Goal: Task Accomplishment & Management: Manage account settings

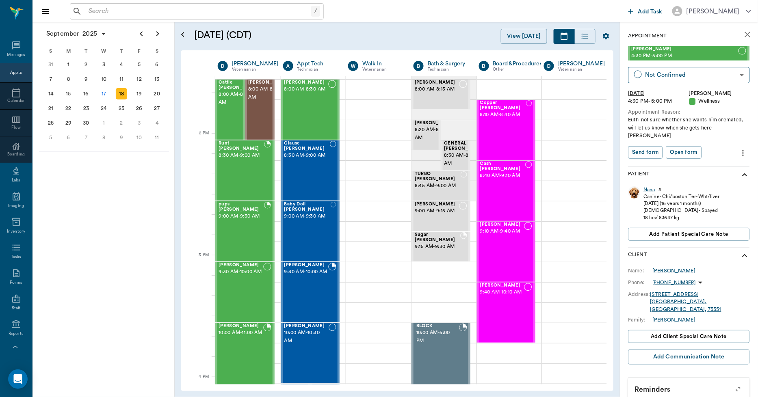
scroll to position [677, 0]
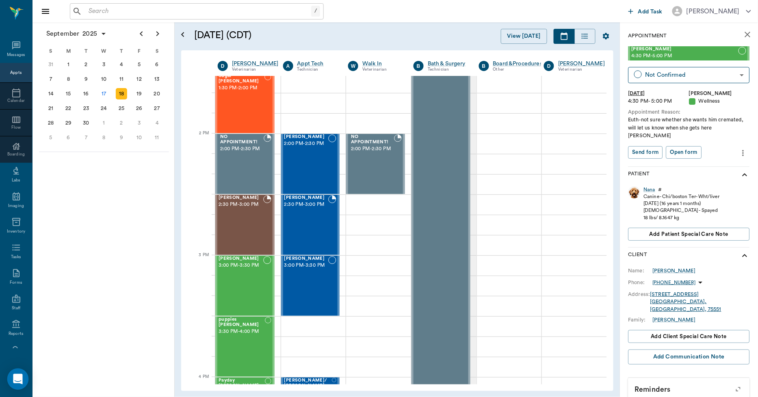
click at [16, 377] on icon "Open Intercom Messenger" at bounding box center [17, 379] width 9 height 11
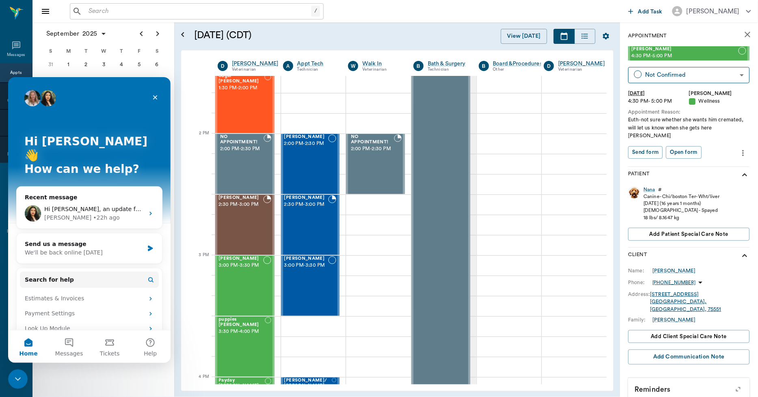
scroll to position [0, 0]
click at [69, 346] on button "Messages" at bounding box center [69, 346] width 41 height 33
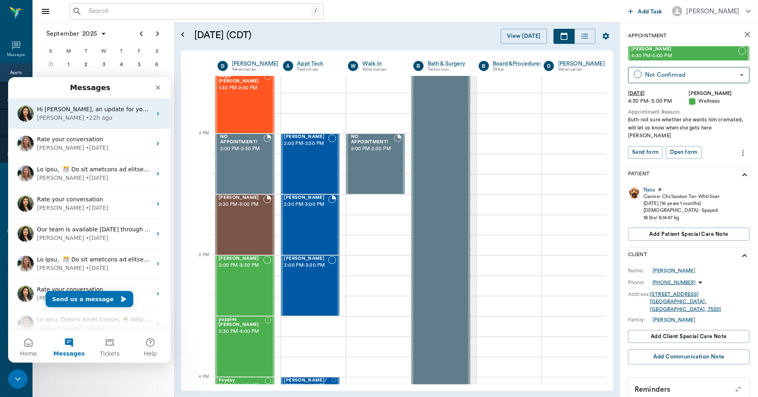
click at [106, 112] on div "Hi Lory, an update for you on the landscape PDFs. This is related to the new fe…" at bounding box center [94, 109] width 115 height 9
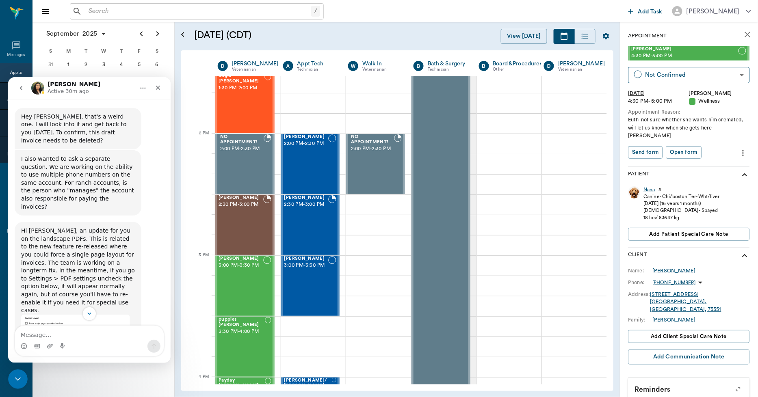
scroll to position [1484, 0]
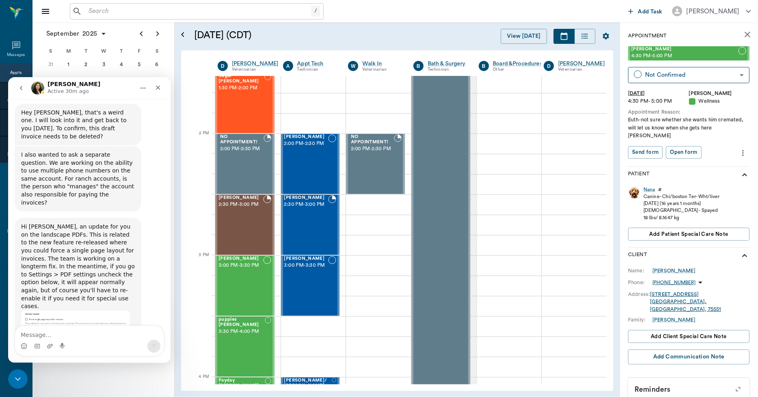
click at [21, 89] on icon "go back" at bounding box center [21, 88] width 2 height 4
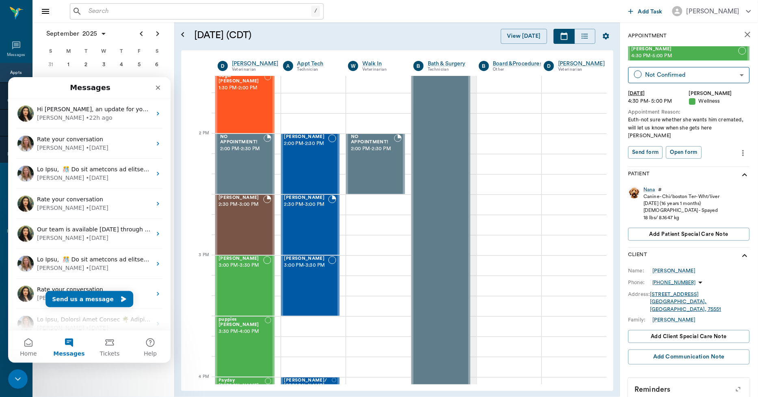
scroll to position [0, 0]
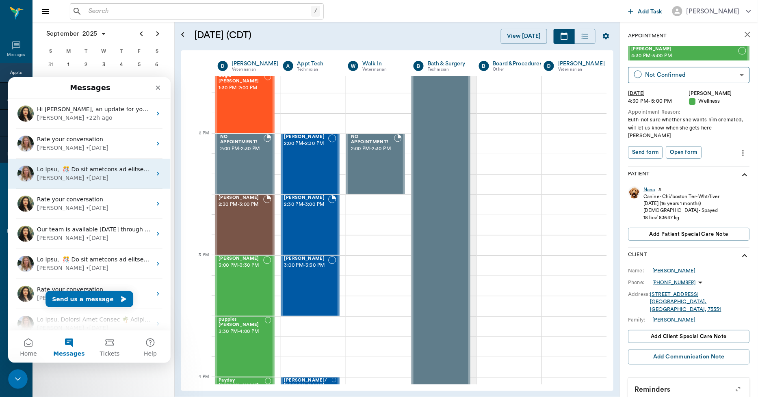
click at [85, 175] on div "Alana • 5d ago" at bounding box center [94, 178] width 115 height 9
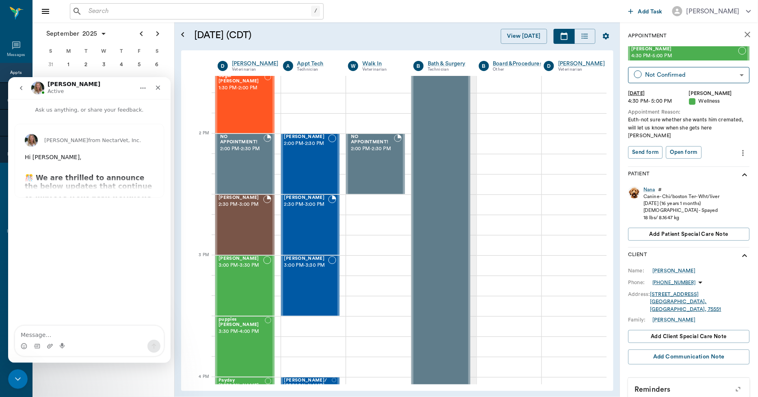
click at [87, 180] on div "Alana from NectarVet, Inc. Hi Bert, ​ 🎊 We are thrilled to announce the below u…" at bounding box center [89, 160] width 149 height 73
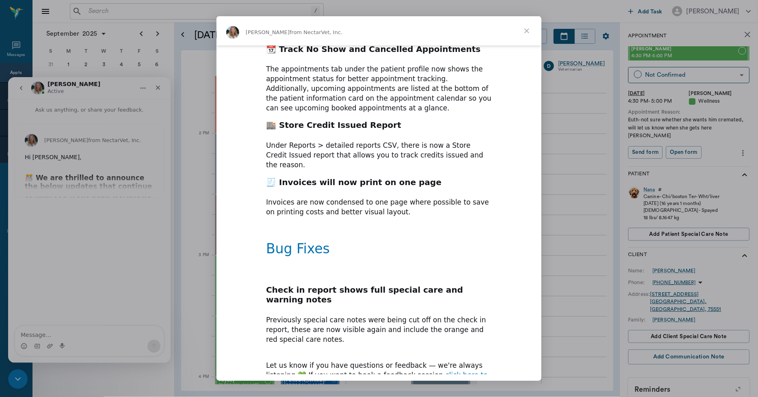
scroll to position [215, 0]
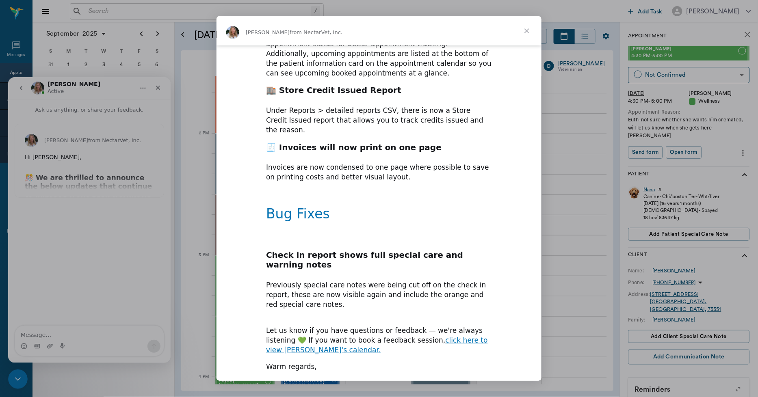
click at [525, 33] on span "Close" at bounding box center [526, 30] width 29 height 29
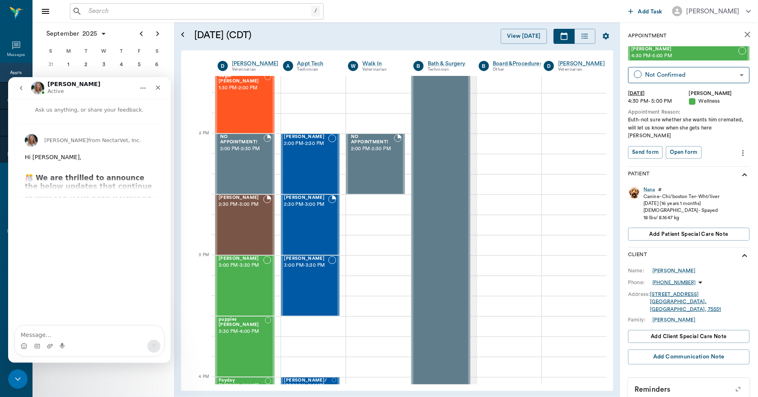
click at [22, 87] on icon "go back" at bounding box center [21, 88] width 7 height 7
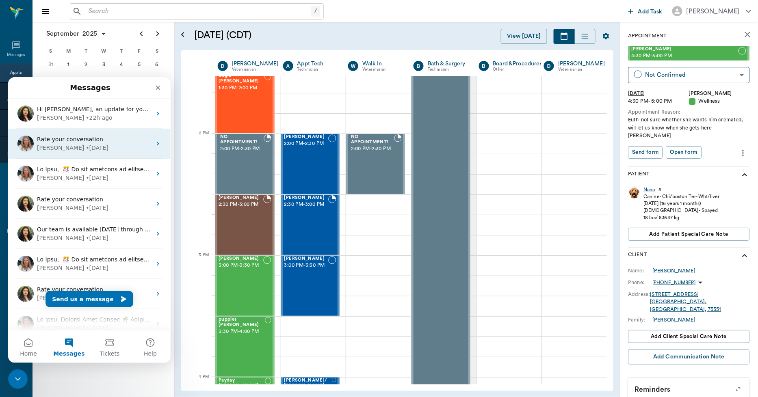
click at [100, 145] on div "Alana • 2d ago" at bounding box center [94, 147] width 115 height 9
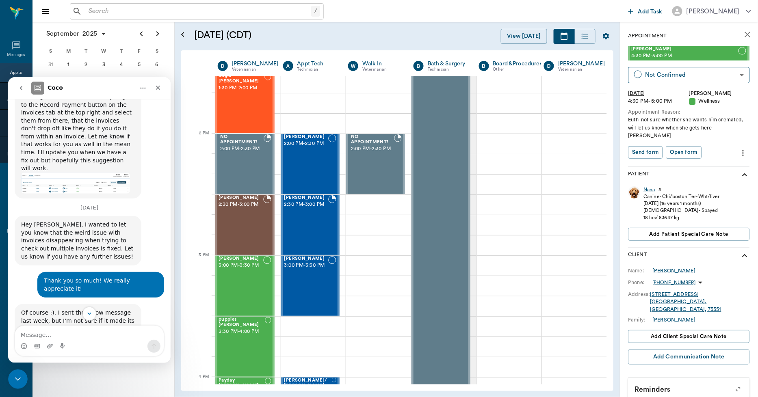
scroll to position [922, 0]
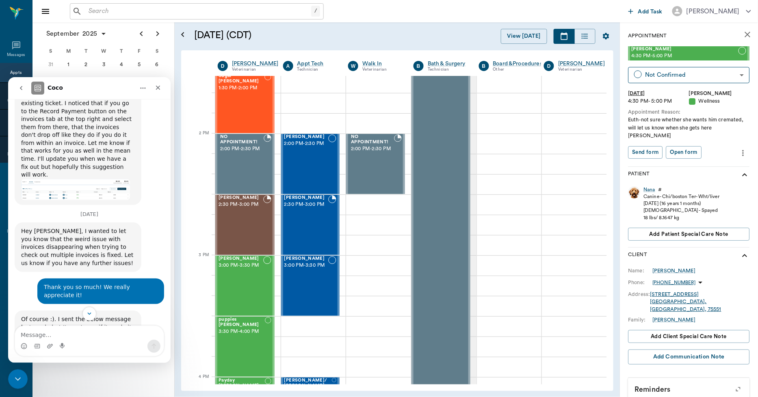
click at [20, 87] on icon "go back" at bounding box center [21, 88] width 7 height 7
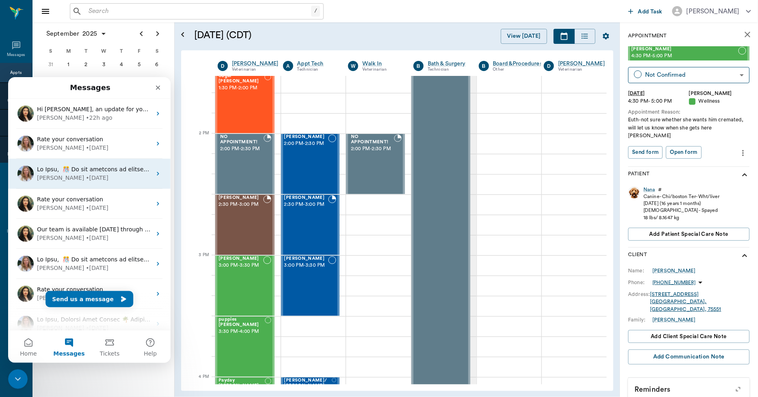
scroll to position [0, 0]
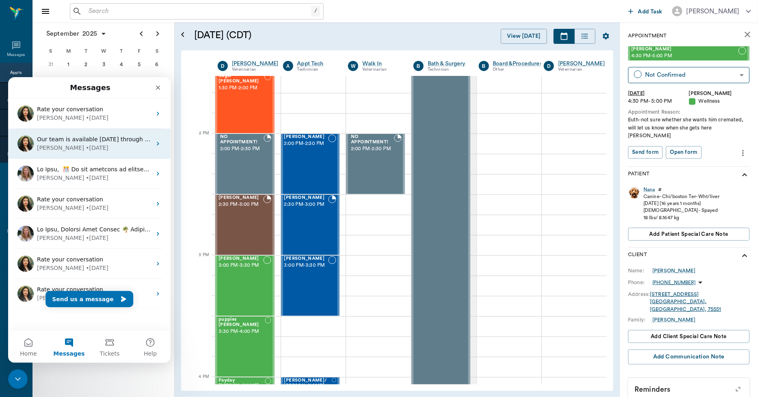
click at [130, 143] on div "Our team is available Monday through Friday, 9:00 AM to 5:00 PM CT. Outside of …" at bounding box center [94, 139] width 115 height 9
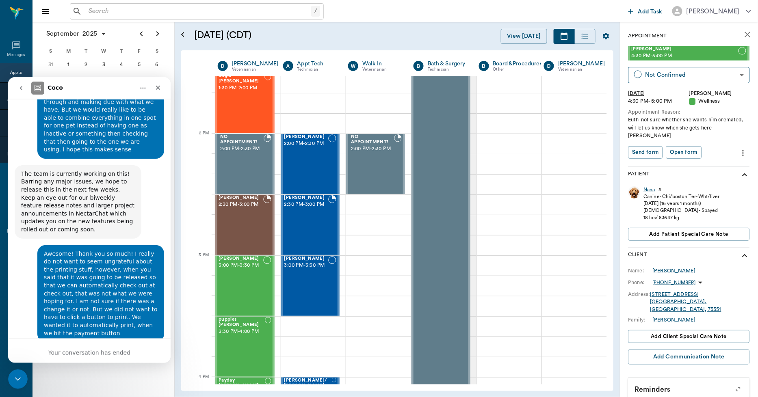
scroll to position [4173, 0]
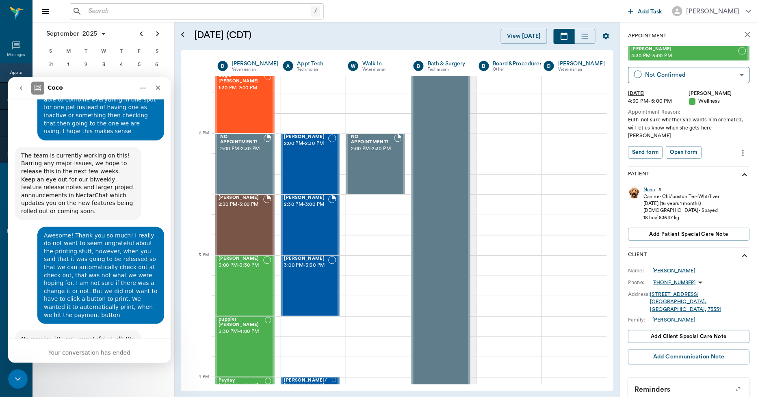
click at [23, 85] on icon "go back" at bounding box center [21, 88] width 7 height 7
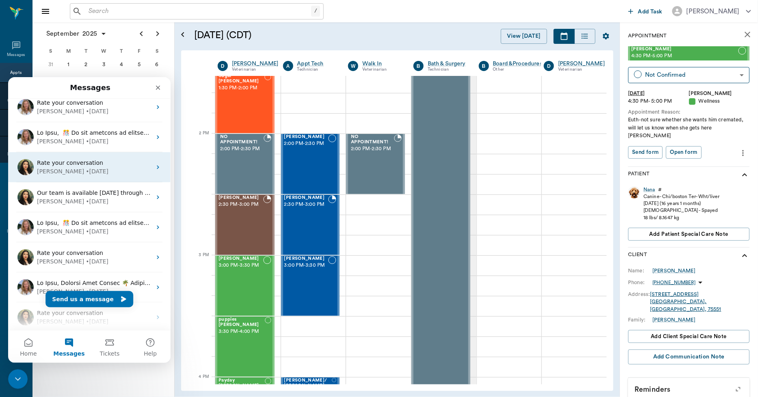
scroll to position [45, 0]
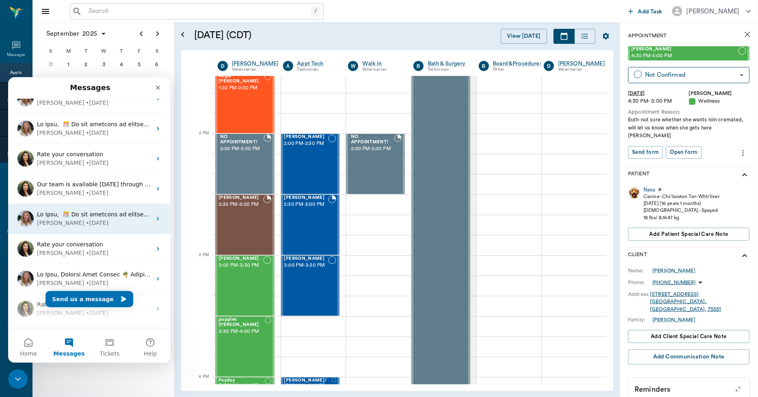
click at [117, 223] on div "Alana • 2w ago" at bounding box center [94, 223] width 115 height 9
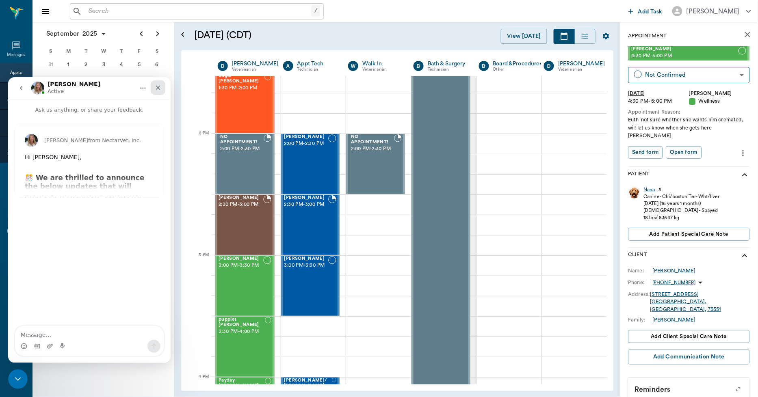
click at [156, 89] on icon "Close" at bounding box center [158, 87] width 7 height 7
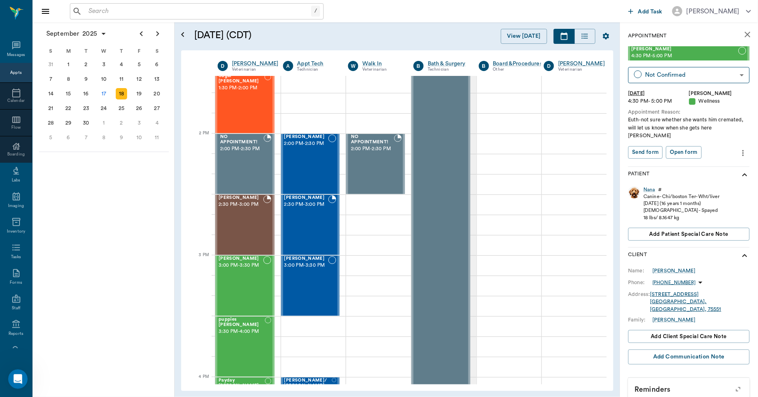
scroll to position [47, 0]
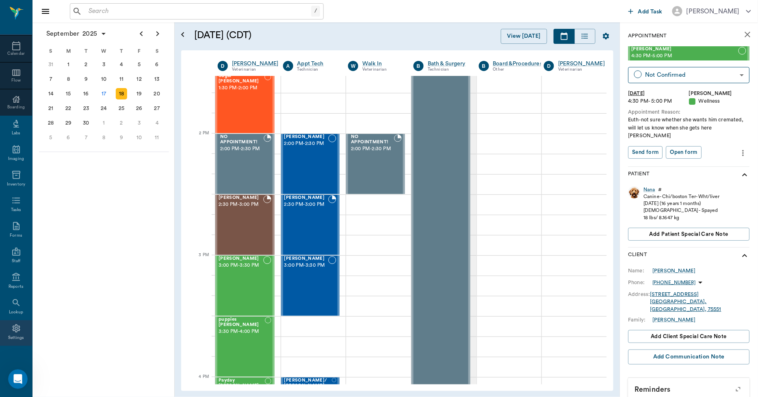
click at [12, 330] on icon at bounding box center [16, 329] width 8 height 8
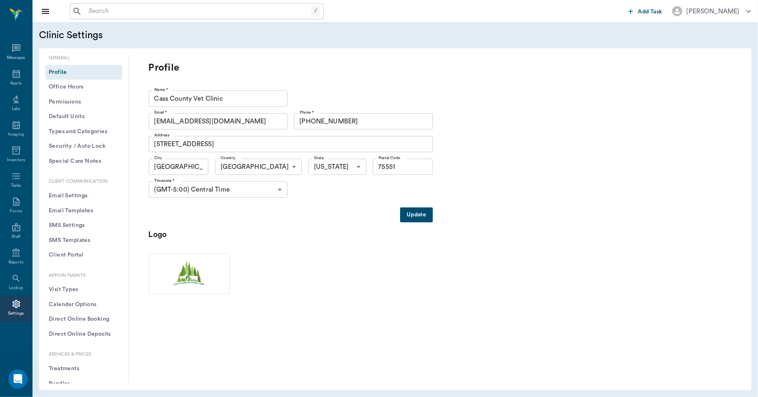
scroll to position [108, 0]
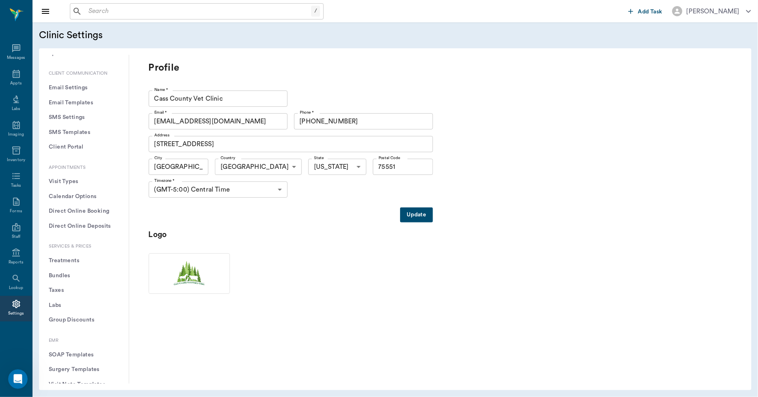
click at [57, 262] on button "Treatments" at bounding box center [84, 261] width 77 height 15
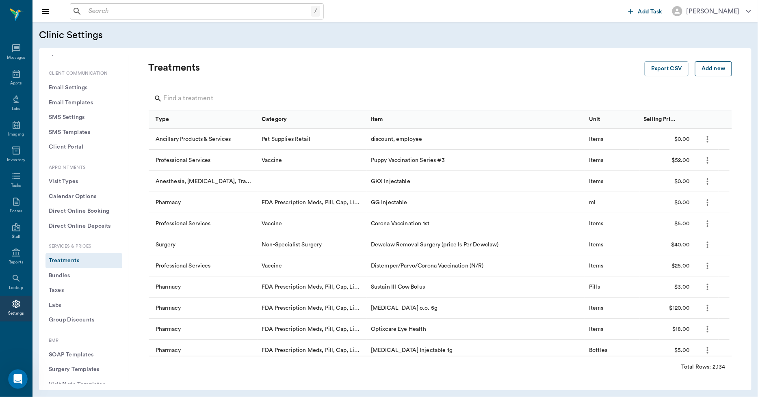
click at [710, 71] on button "Add new" at bounding box center [713, 68] width 37 height 15
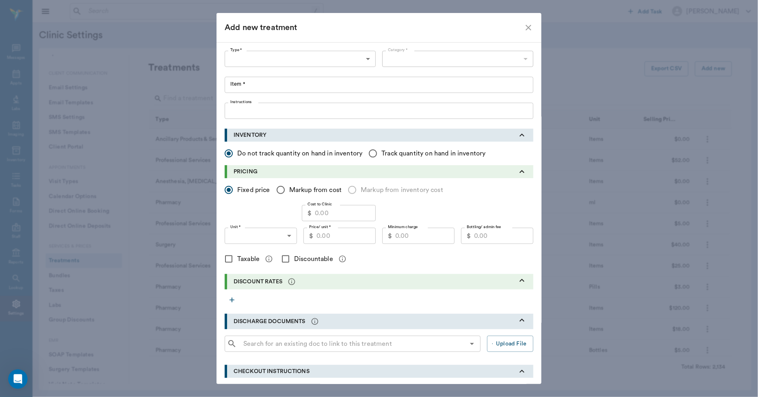
click at [364, 61] on body "/ ​ Add Task Dr. Bert Ellsworth Nectar Messages Appts Labs Imaging Inventory Ta…" at bounding box center [379, 198] width 758 height 397
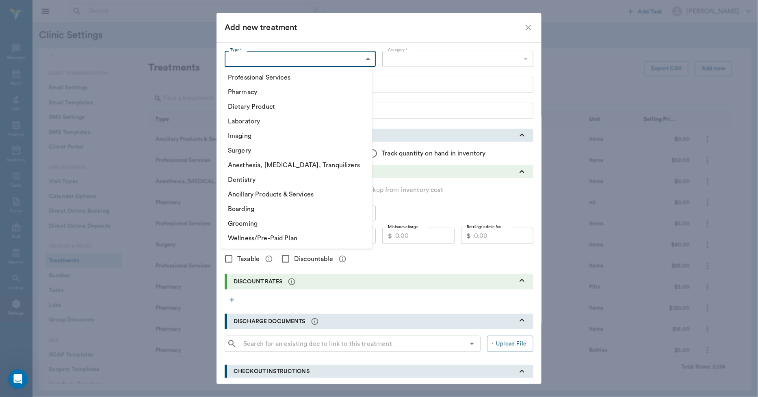
click at [254, 93] on li "Pharmacy" at bounding box center [296, 92] width 151 height 15
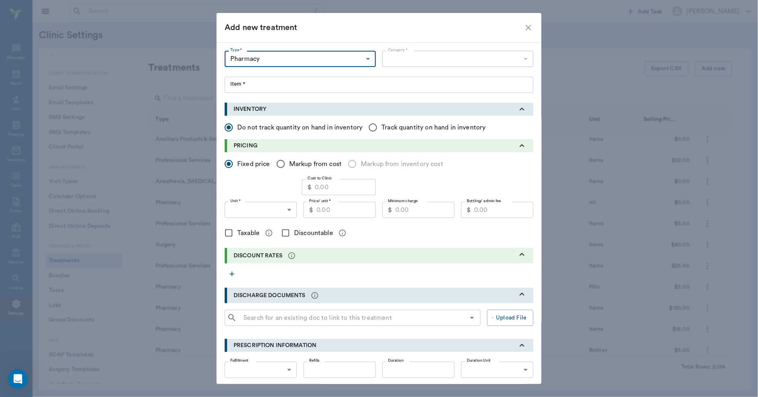
type input "5100"
click at [520, 59] on body "/ ​ Add Task Dr. Bert Ellsworth Nectar Messages Appts Labs Imaging Inventory Ta…" at bounding box center [379, 198] width 758 height 397
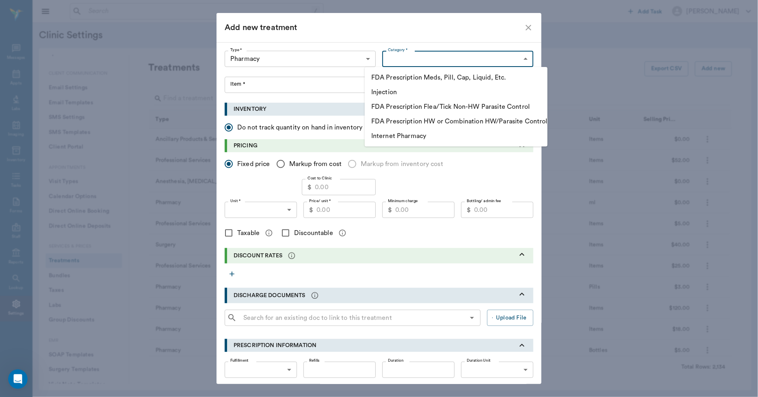
click at [411, 77] on li "FDA Prescription Meds, Pill, Cap, Liquid, Etc." at bounding box center [456, 77] width 183 height 15
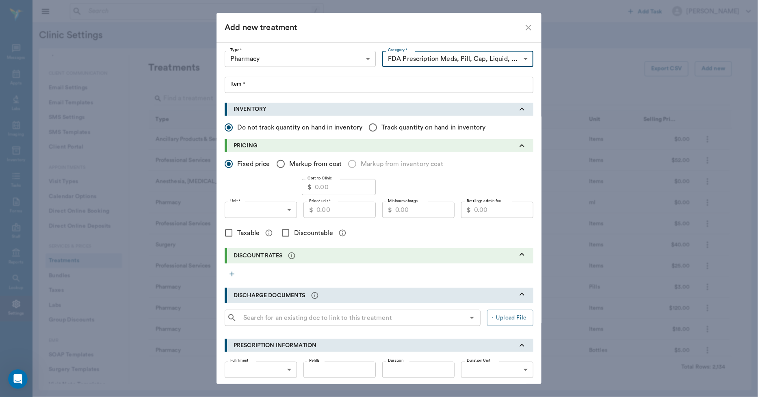
type input "5105"
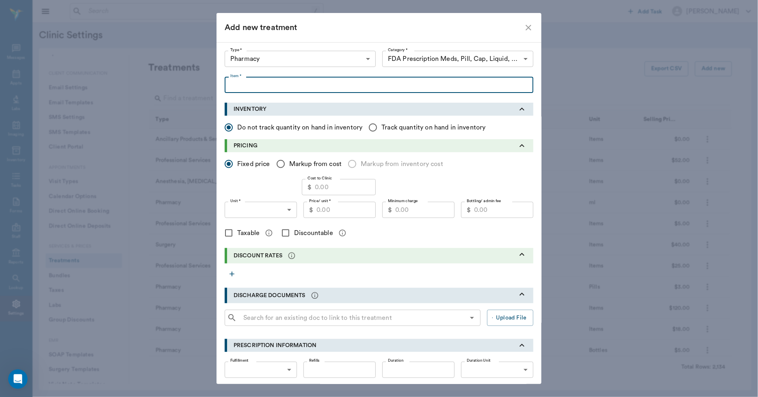
click at [239, 87] on input "Item *" at bounding box center [379, 85] width 309 height 16
type input "Bio-Sponge Paste ( 60cc Syringe )"
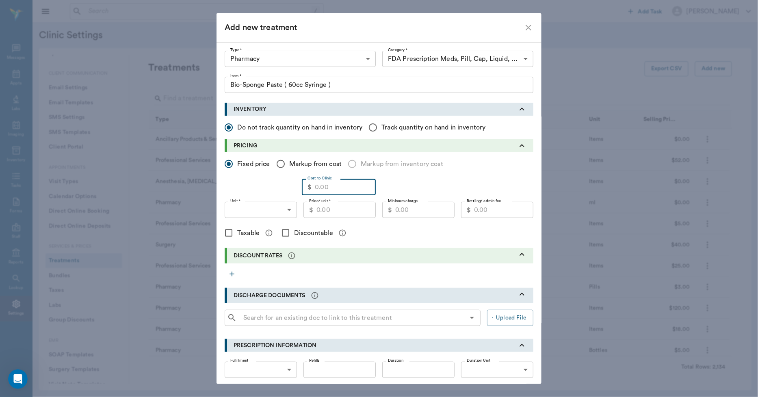
click at [332, 188] on input "Cost to Clinic" at bounding box center [345, 187] width 61 height 16
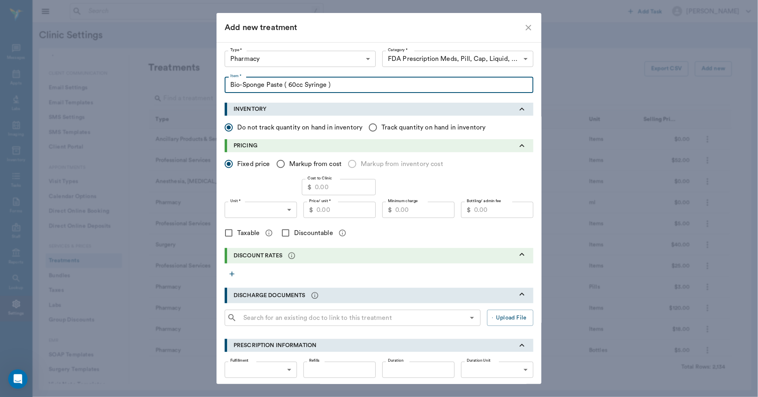
drag, startPoint x: 335, startPoint y: 82, endPoint x: 191, endPoint y: 82, distance: 143.8
click at [190, 83] on div "Add new treatment Type * Pharmacy 5100 Type * Category * FDA Prescription Meds,…" at bounding box center [379, 198] width 758 height 397
type input "Platinum Skin & Allergy 1/4lb"
click at [346, 187] on input "Cost to Clinic" at bounding box center [345, 187] width 61 height 16
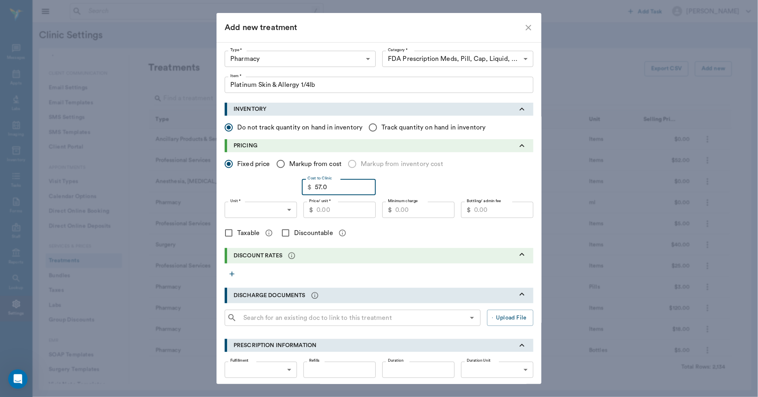
type input "57.00"
click at [277, 163] on input "Markup from cost" at bounding box center [280, 164] width 17 height 17
radio input "true"
click at [256, 187] on input "1" at bounding box center [247, 187] width 45 height 16
type input "1.5"
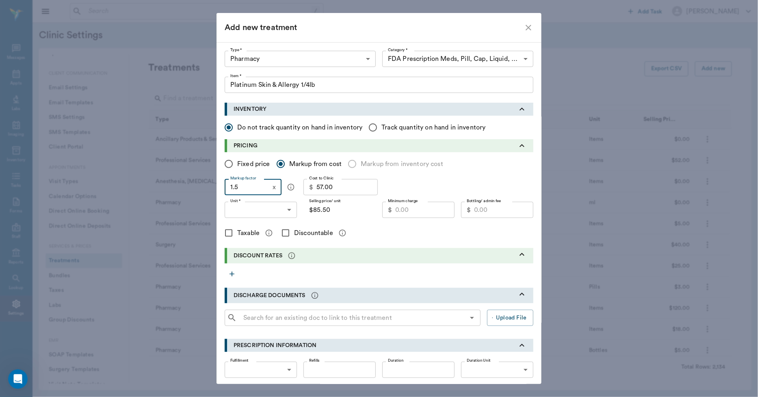
type input "$85.50"
type input "1.5"
click at [287, 210] on body "/ ​ Add Task Dr. Bert Ellsworth Nectar Messages Appts Labs Imaging Inventory Ta…" at bounding box center [379, 198] width 758 height 397
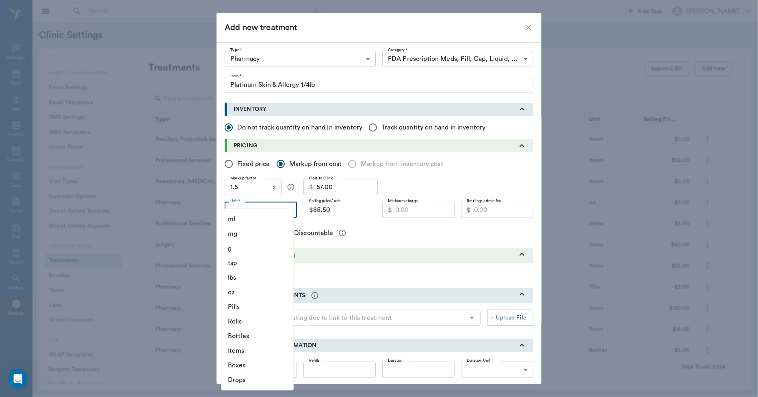
click at [245, 354] on li "Items" at bounding box center [257, 351] width 72 height 15
type input "ITEMS"
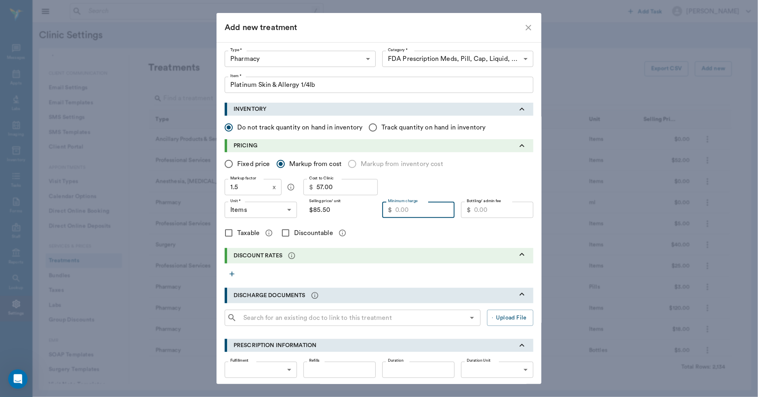
click at [416, 208] on input "Minimum charge" at bounding box center [424, 210] width 59 height 16
type input "65.00"
click at [283, 234] on input "Discountable" at bounding box center [285, 233] width 17 height 17
checkbox input "true"
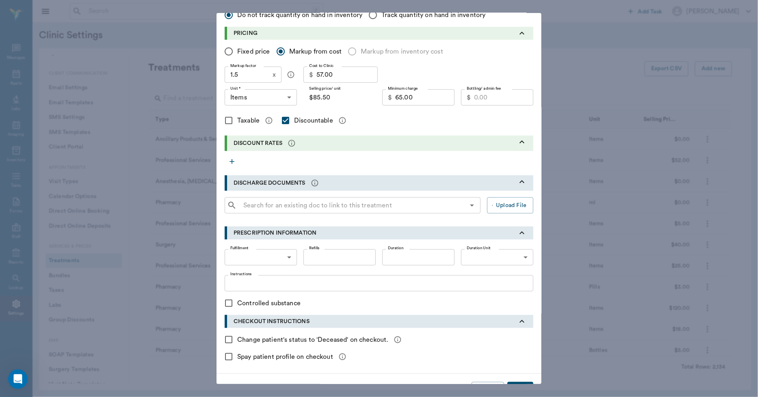
scroll to position [133, 0]
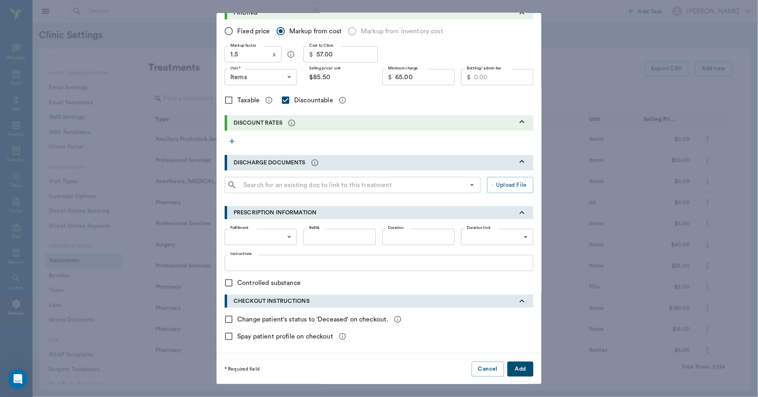
click at [510, 368] on button "Add" at bounding box center [521, 369] width 26 height 15
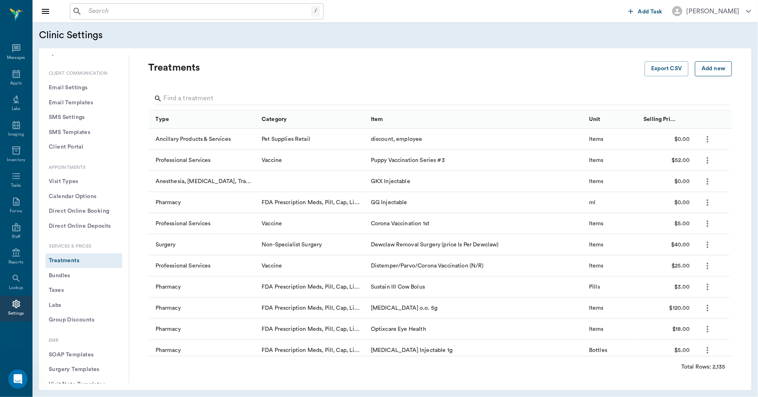
click at [715, 70] on button "Add new" at bounding box center [713, 68] width 37 height 15
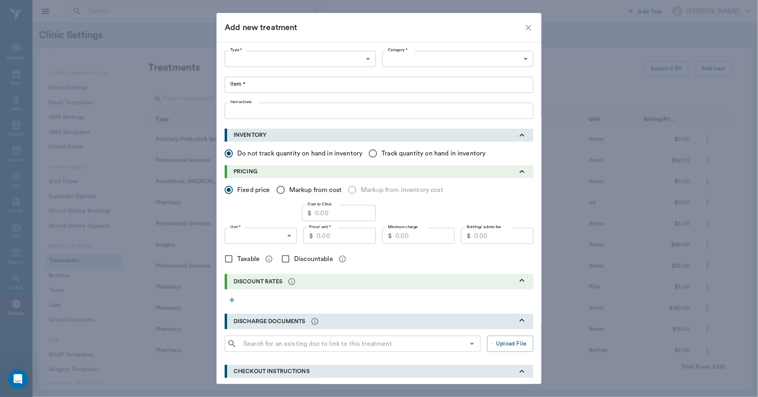
click at [362, 63] on body "/ ​ Add Task Dr. Bert Ellsworth Nectar Messages Appts Labs Imaging Inventory Ta…" at bounding box center [379, 198] width 758 height 397
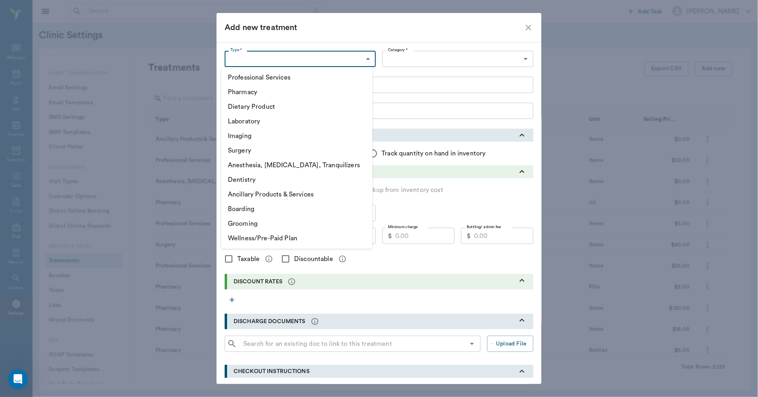
click at [249, 92] on li "Pharmacy" at bounding box center [296, 92] width 151 height 15
type input "5100"
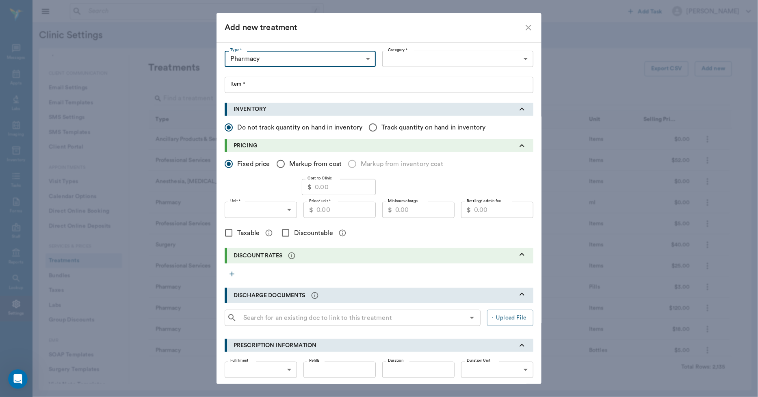
click at [517, 59] on body "/ ​ Add Task Dr. Bert Ellsworth Nectar Messages Appts Labs Imaging Inventory Ta…" at bounding box center [379, 198] width 758 height 397
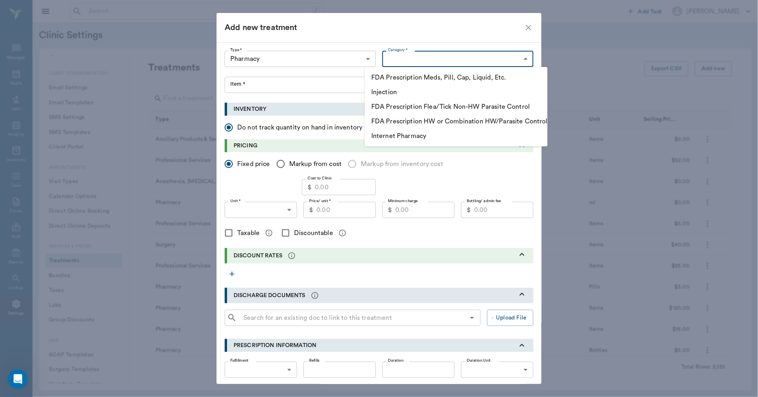
click at [443, 78] on li "FDA Prescription Meds, Pill, Cap, Liquid, Etc." at bounding box center [456, 77] width 183 height 15
type input "5105"
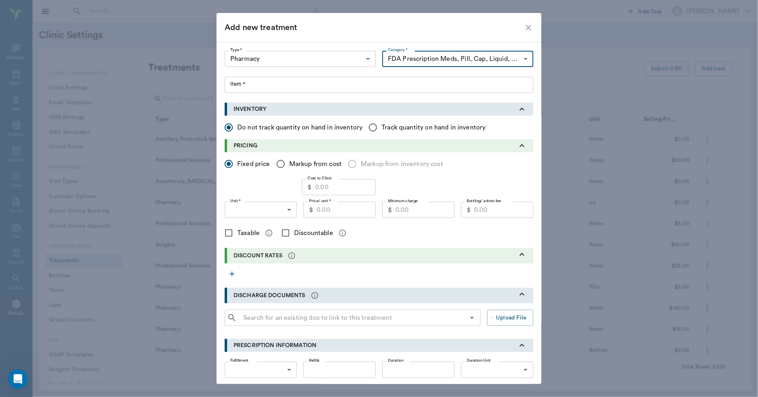
click at [232, 89] on input "Item *" at bounding box center [379, 85] width 309 height 16
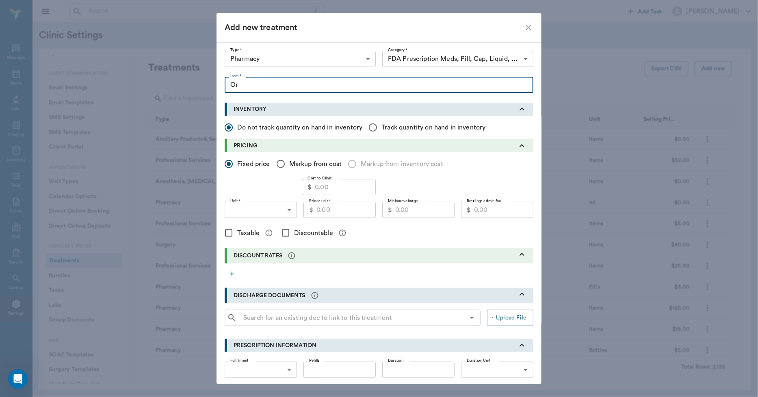
type input "O"
type input "Oral-Pro Pyrantel Pamoate Oral Suspension 32oz"
click at [346, 192] on input "Cost to Clinic" at bounding box center [345, 187] width 61 height 16
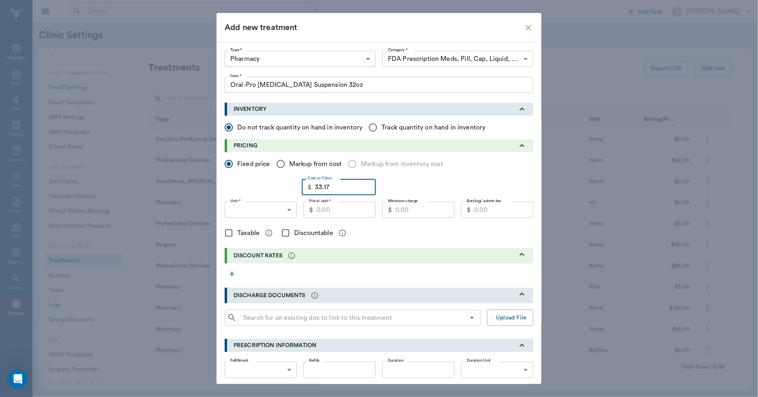
type input "33.17"
click at [277, 164] on input "Markup from cost" at bounding box center [280, 164] width 17 height 17
radio input "true"
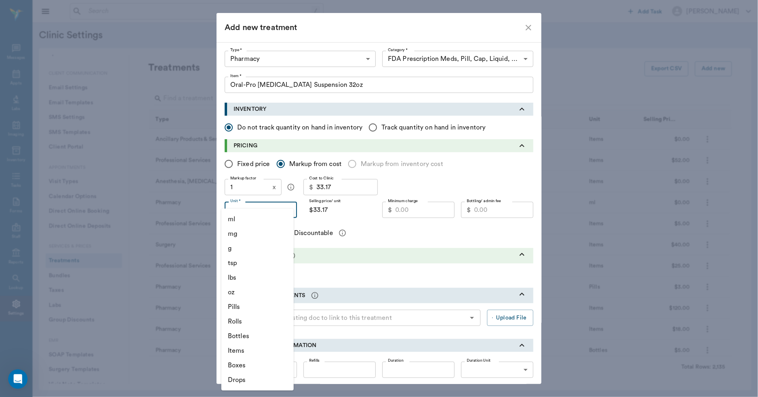
click at [245, 206] on body "/ ​ Add Task Dr. Bert Ellsworth Nectar Messages Appts Labs Imaging Inventory Ta…" at bounding box center [379, 198] width 758 height 397
click at [251, 189] on div at bounding box center [379, 198] width 758 height 397
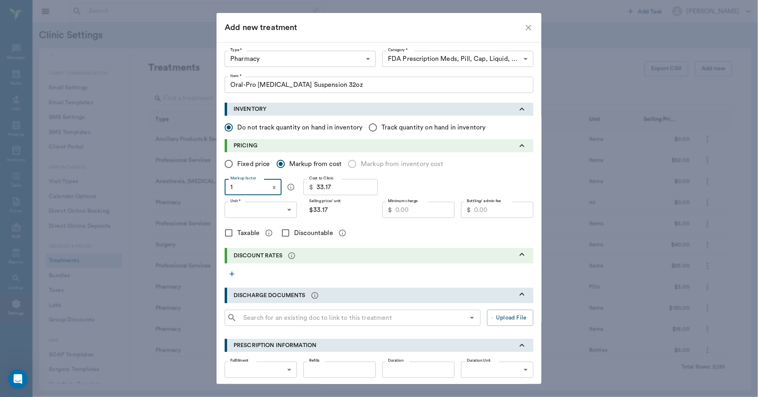
click at [236, 188] on input "1" at bounding box center [247, 187] width 45 height 16
type input "1.5"
type input "$49.76"
type input "1."
type input "$33.17"
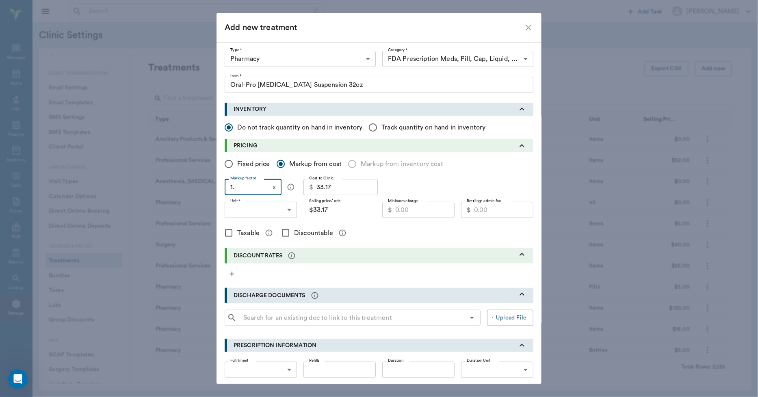
type input "1.4"
type input "$46.44"
type input "1."
type input "$33.17"
type input "1.3"
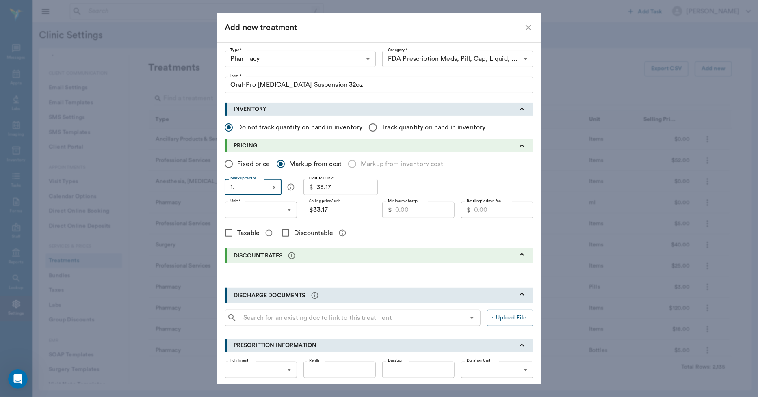
type input "$43.12"
type input "1.38"
type input "$45.77"
type input "1.3"
type input "$43.12"
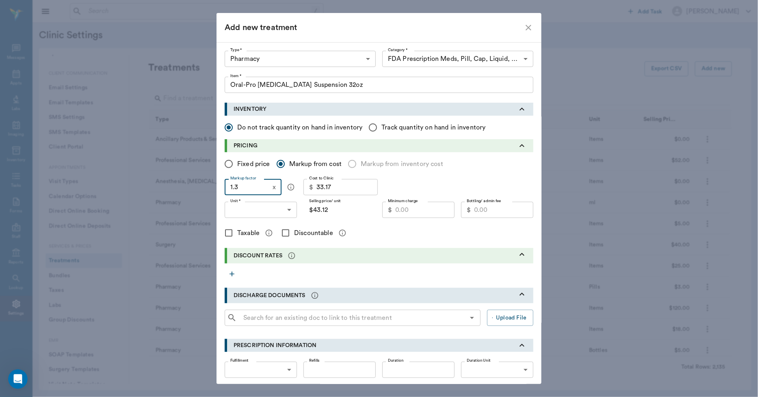
type input "1.37"
type input "$45.44"
type input "1.3"
type input "$43.12"
type input "1.36"
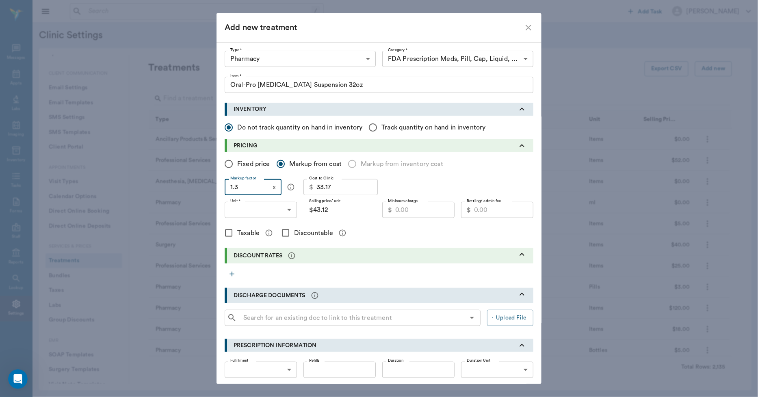
type input "$45.11"
type input "1.3"
type input "$43.12"
type input "1.35"
type input "$44.78"
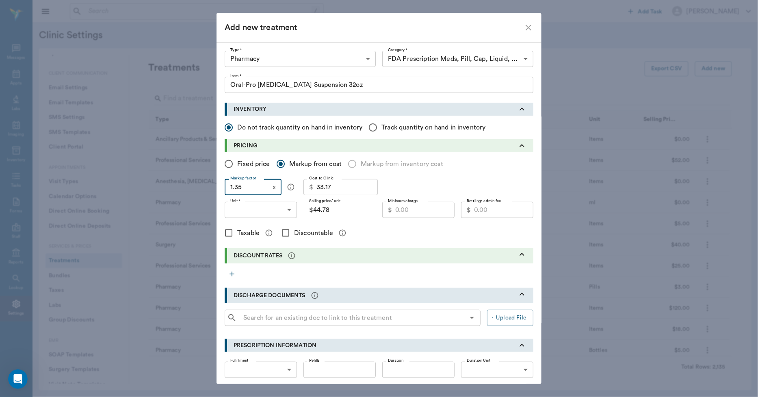
type input "1.3"
type input "$43.12"
type input "1.34"
type input "$44.45"
type input "1.34"
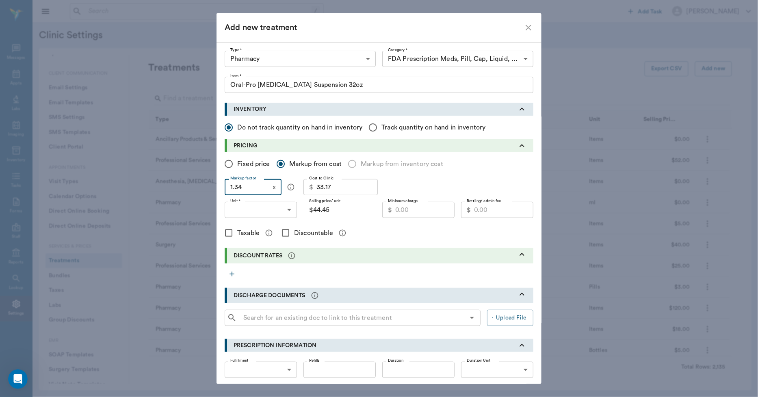
click at [284, 209] on body "/ ​ Add Task Dr. Bert Ellsworth Nectar Messages Appts Labs Imaging Inventory Ta…" at bounding box center [379, 198] width 758 height 397
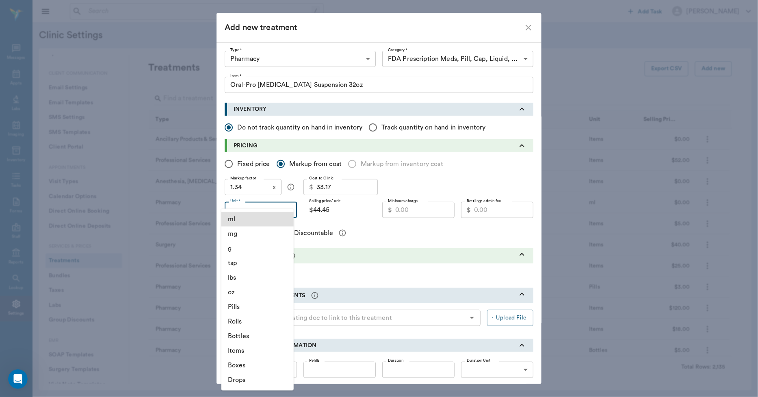
click at [254, 334] on li "Bottles" at bounding box center [257, 336] width 72 height 15
type input "BOTTLES"
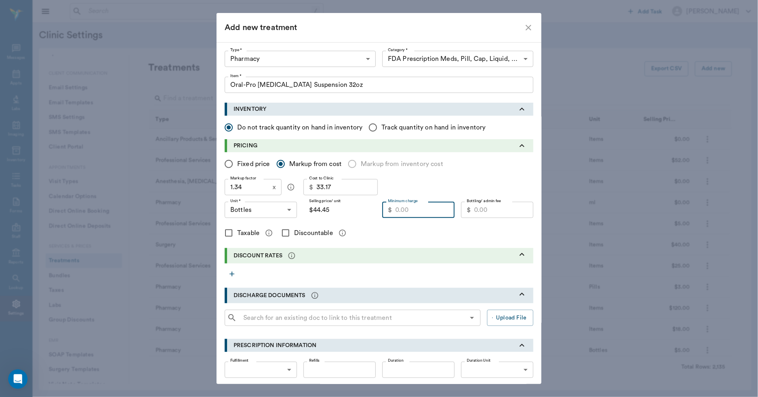
click at [418, 213] on input "Minimum charge" at bounding box center [424, 210] width 59 height 16
type input "36.00"
click at [282, 235] on input "Discountable" at bounding box center [285, 233] width 17 height 17
checkbox input "true"
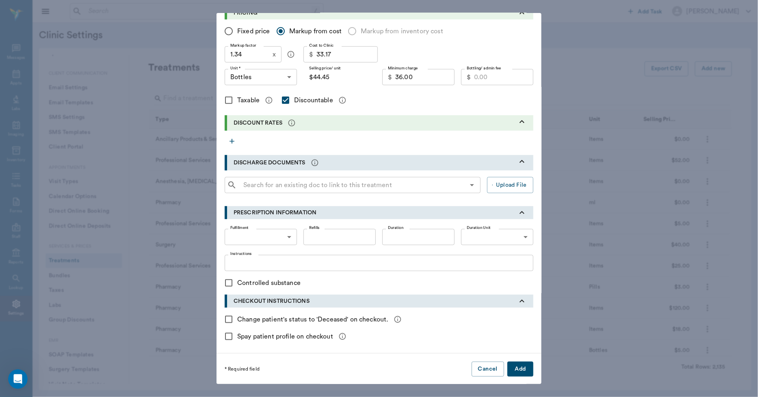
click at [521, 371] on button "Add" at bounding box center [521, 369] width 26 height 15
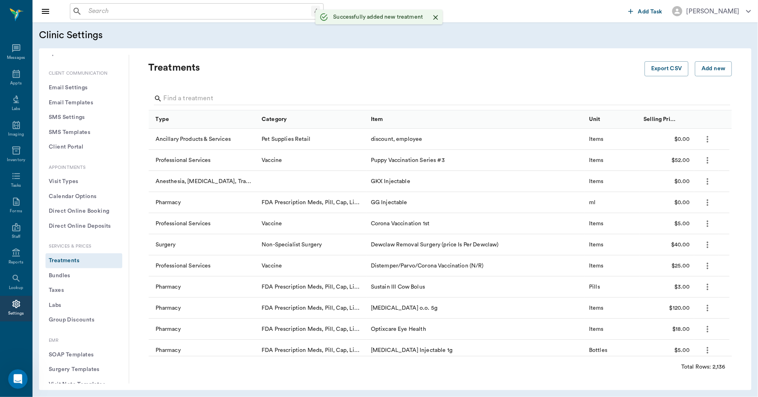
click at [197, 95] on div "Add new treatment Type * ​ Type * Category * ​ Category * Item * Item * Instruc…" at bounding box center [379, 198] width 758 height 397
click at [178, 96] on input "Search" at bounding box center [441, 98] width 555 height 13
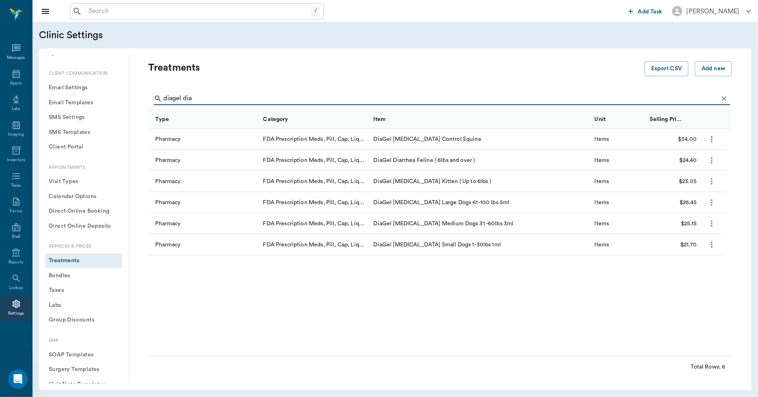
type input "diagel dia"
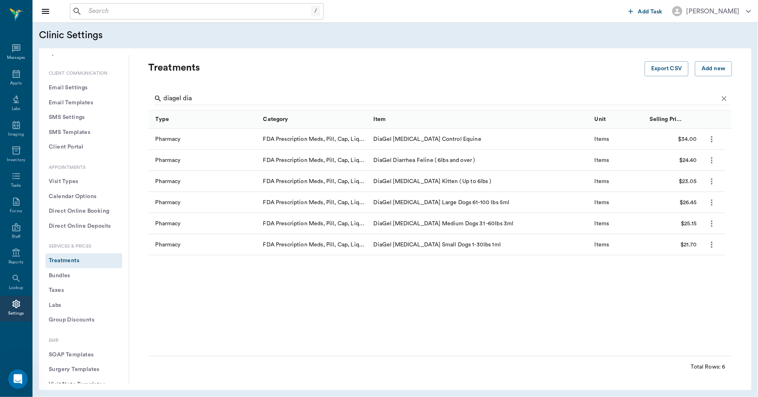
click at [713, 139] on icon "more" at bounding box center [711, 139] width 9 height 10
click at [670, 161] on p "Edit Treatment" at bounding box center [691, 161] width 44 height 10
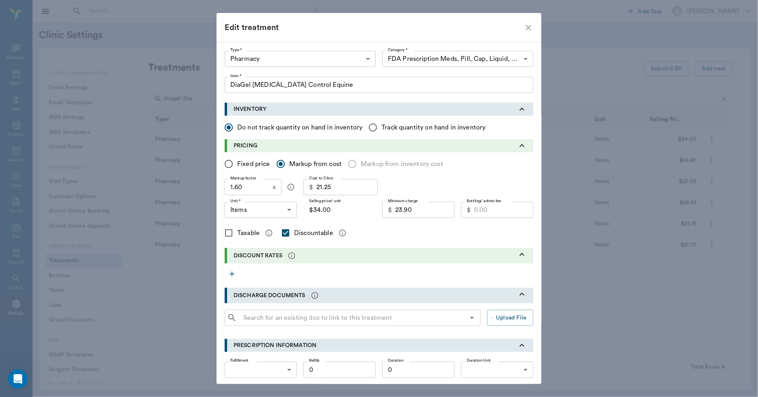
click at [349, 86] on input "DiaGel Diarrhea Control Equine" at bounding box center [379, 85] width 309 height 16
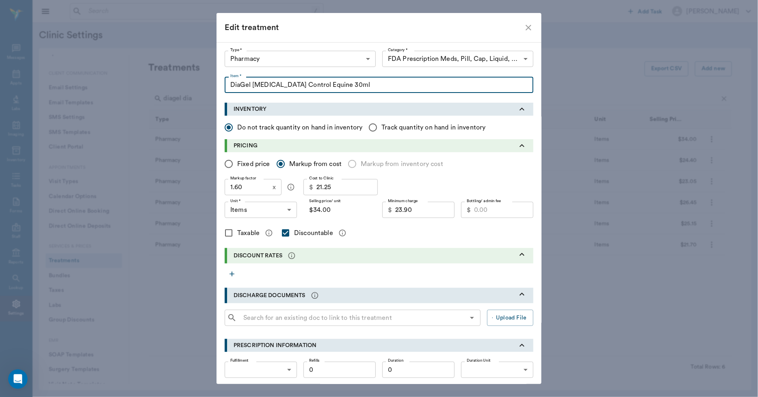
type input "DiaGel Diarrhea Control Equine 30ml"
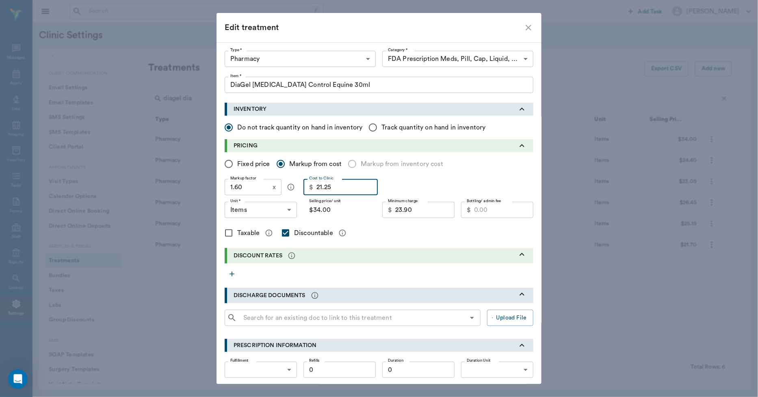
click at [352, 188] on input "21.25" at bounding box center [347, 187] width 61 height 16
click at [422, 212] on input "21.25" at bounding box center [424, 210] width 59 height 16
type input "3"
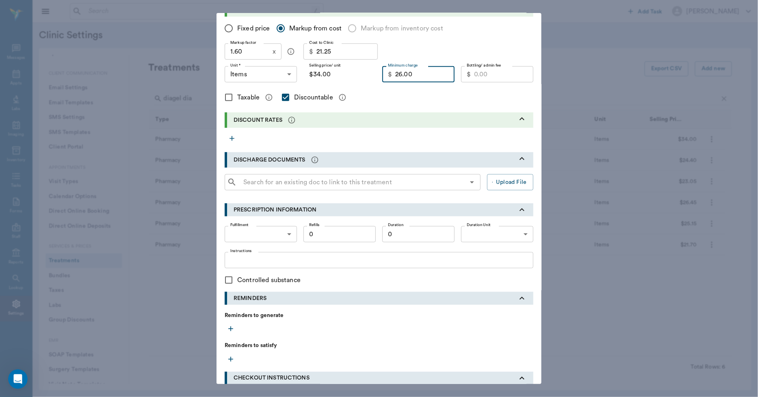
scroll to position [213, 0]
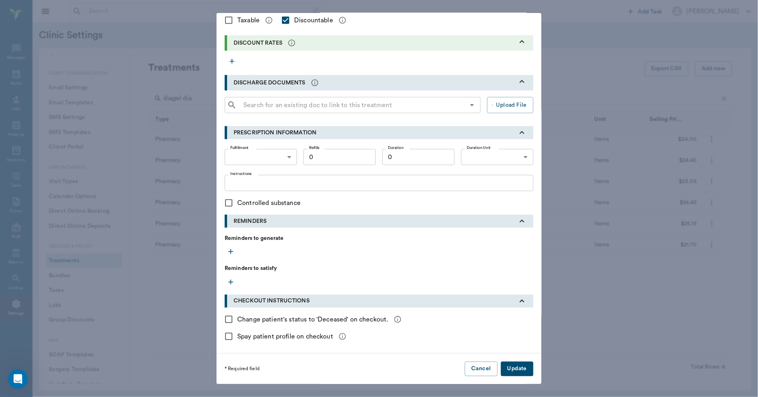
type input "26.00"
click at [516, 369] on button "Update" at bounding box center [517, 369] width 33 height 15
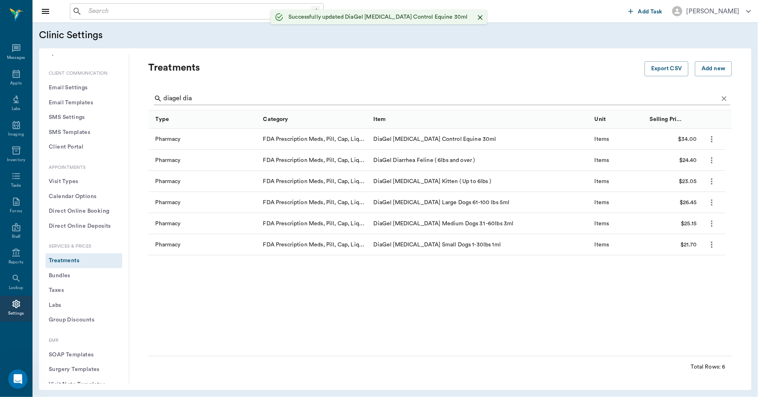
click at [208, 100] on input "diagel dia" at bounding box center [441, 98] width 555 height 13
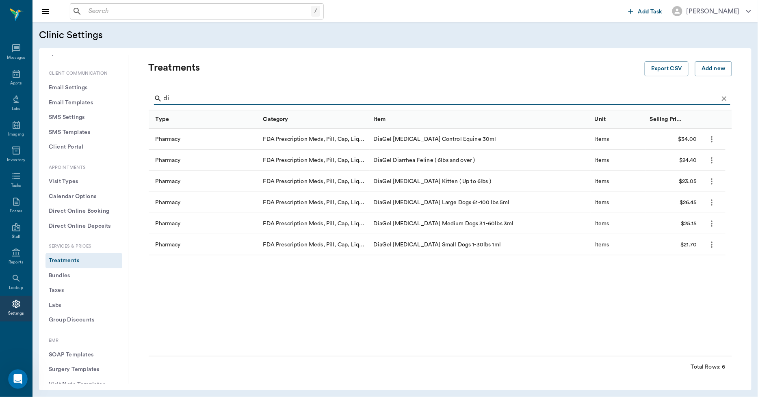
type input "d"
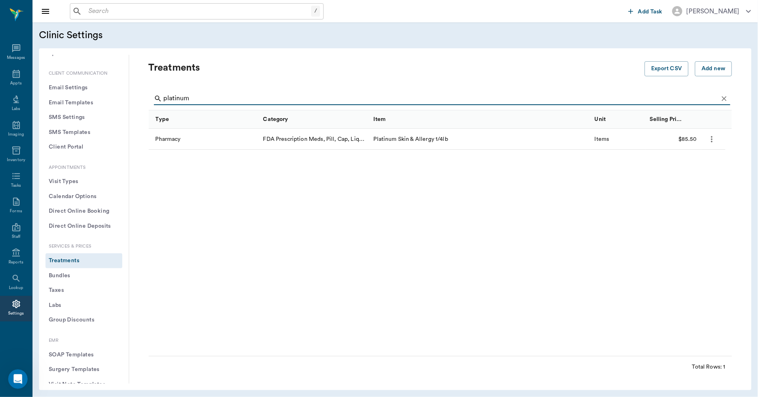
type input "platinum"
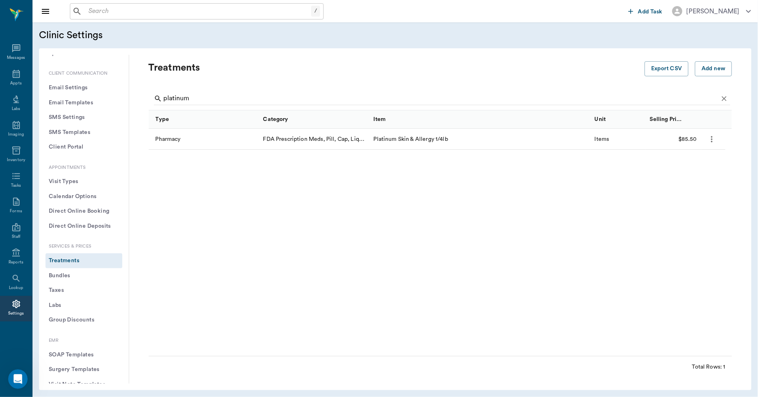
click at [713, 139] on icon "more" at bounding box center [711, 139] width 9 height 10
click at [689, 158] on p "Edit Treatment" at bounding box center [691, 161] width 44 height 10
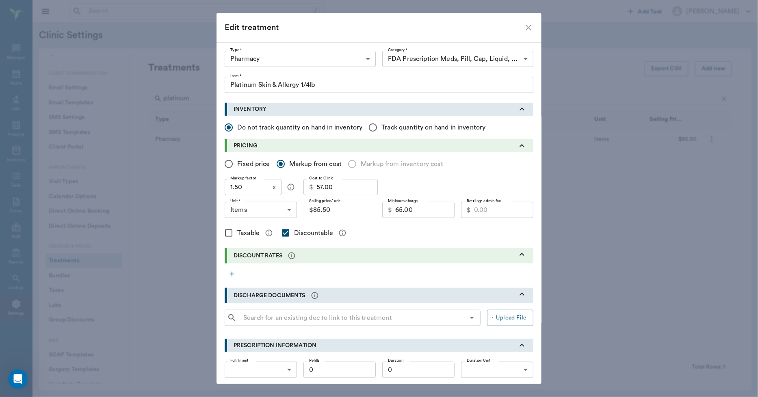
click at [336, 189] on input "57.00" at bounding box center [347, 187] width 61 height 16
click at [316, 209] on input "$85.50" at bounding box center [340, 210] width 72 height 16
type input "57.00"
click at [247, 188] on input "1.50" at bounding box center [247, 187] width 45 height 16
type input "1"
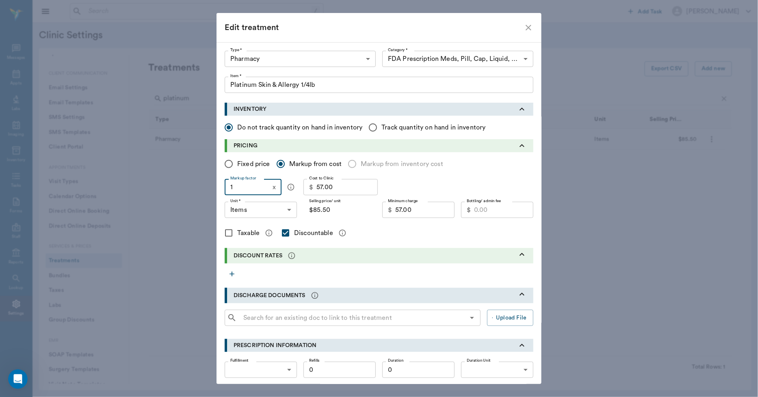
type input "$57.00"
type input "1.4"
type input "$79.80"
type input "1."
type input "$57.00"
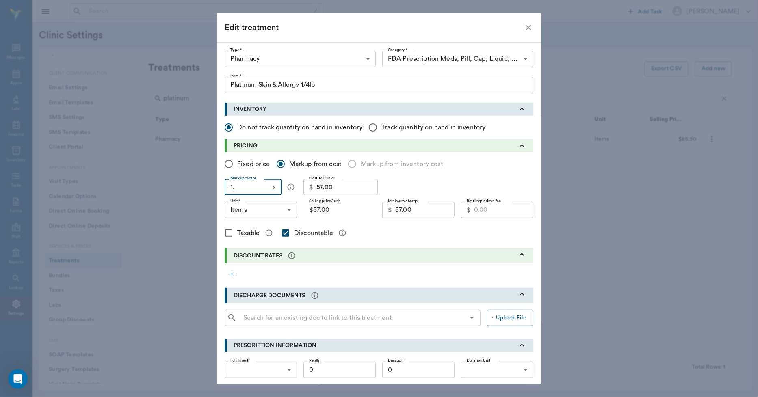
type input "1.3"
type input "$74.10"
type input "1.35"
type input "$76.95"
type input "1.3"
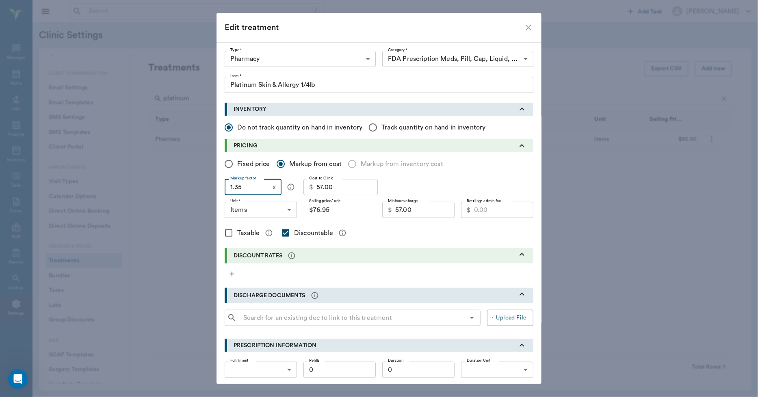
type input "$74.10"
type input "1.36"
type input "$77.52"
type input "1.3"
type input "$74.10"
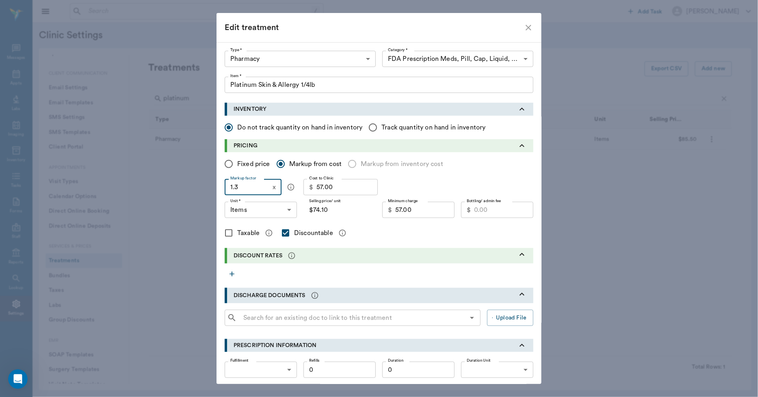
type input "1.37"
type input "$78.09"
type input "1.3"
type input "$74.10"
type input "1.38"
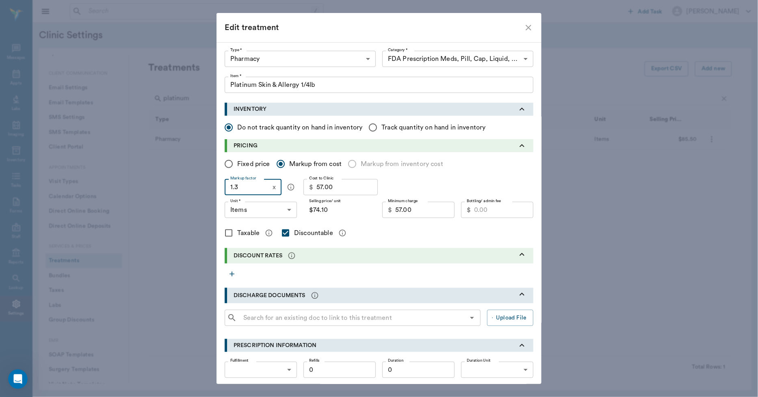
type input "$78.66"
type input "1.3"
type input "$74.10"
type input "1.39"
type input "$79.23"
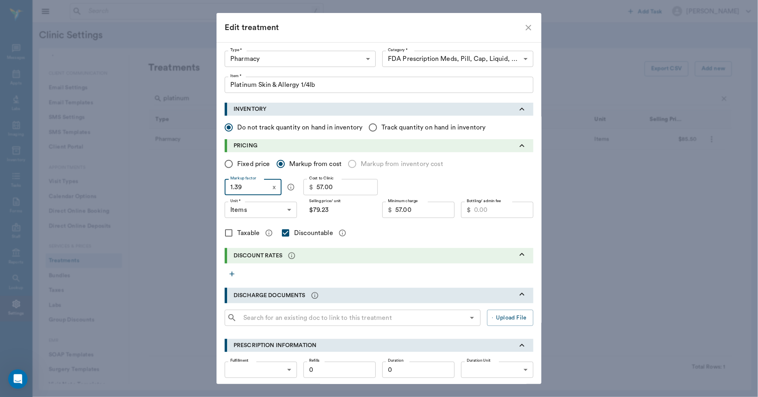
type input "1.3"
type input "$74.10"
type input "1."
type input "$57.00"
type input "1"
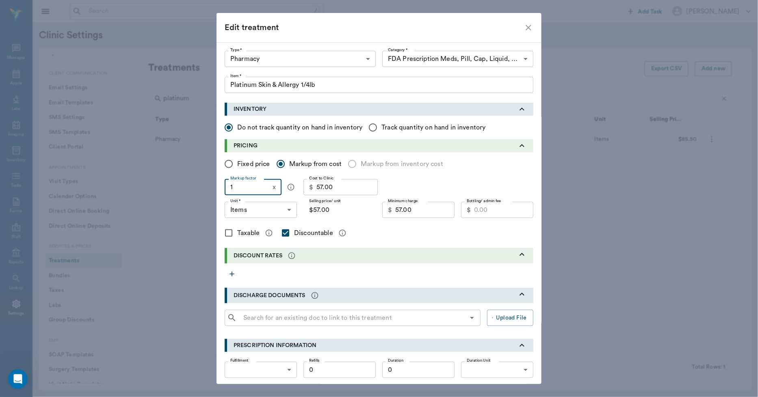
type input "$0.00"
click at [226, 165] on input "Fixed price" at bounding box center [228, 164] width 17 height 17
radio input "true"
click at [338, 213] on input "Price/ unit *" at bounding box center [346, 210] width 59 height 16
type input "76.00"
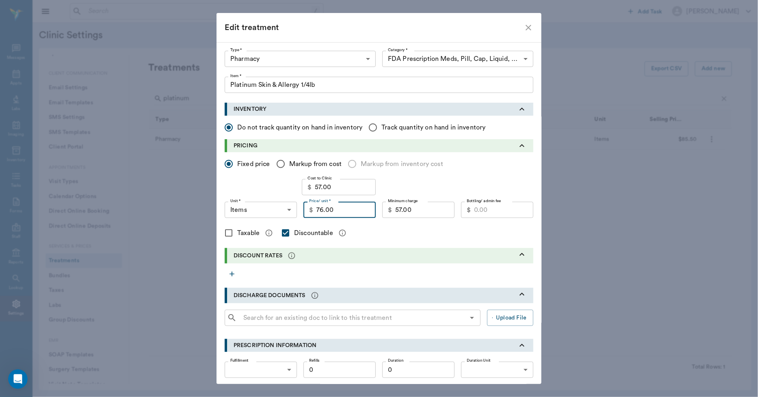
click at [417, 211] on input "57.00" at bounding box center [424, 210] width 59 height 16
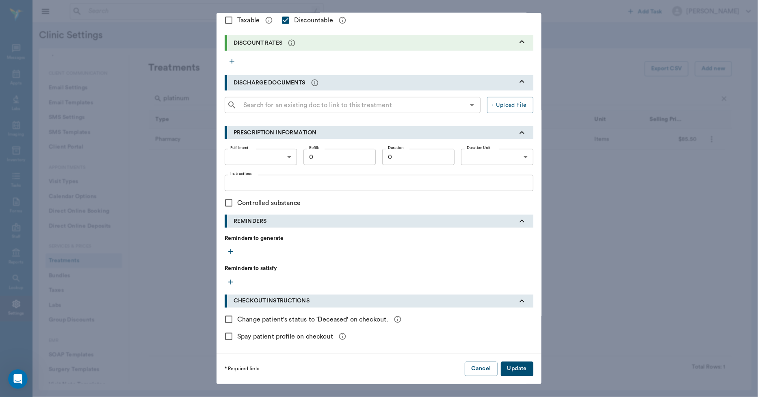
type input "65.50"
click at [525, 371] on button "Update" at bounding box center [517, 369] width 33 height 15
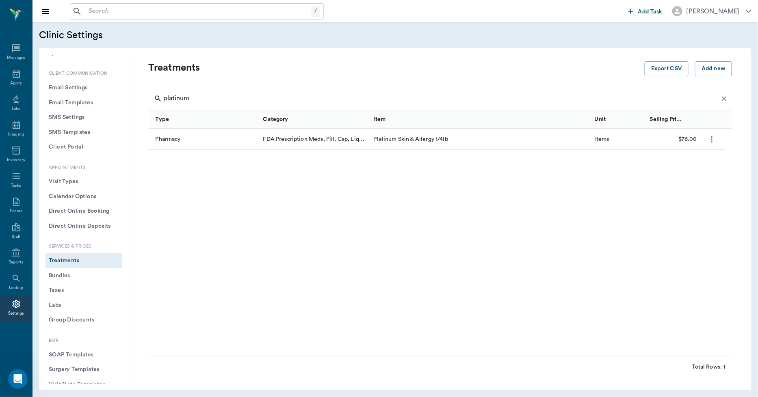
click at [209, 100] on input "platinum" at bounding box center [441, 98] width 555 height 13
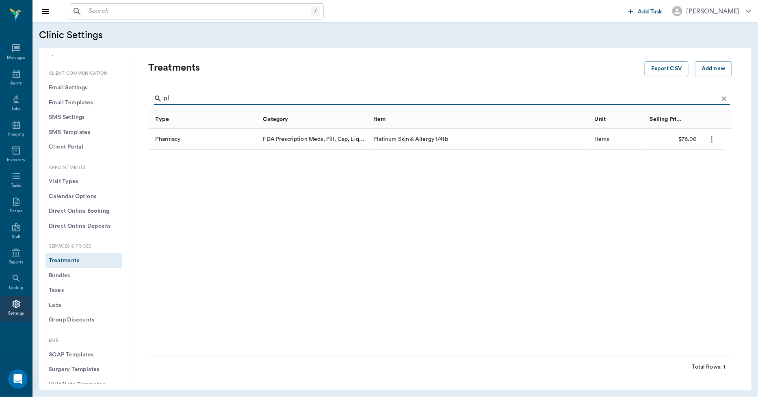
type input "p"
type input "platinum skin"
click at [712, 141] on icon "more" at bounding box center [713, 139] width 2 height 6
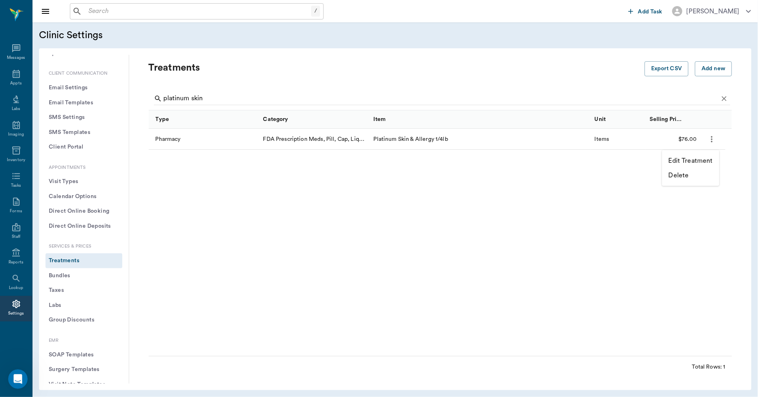
click at [696, 164] on p "Edit Treatment" at bounding box center [691, 161] width 44 height 10
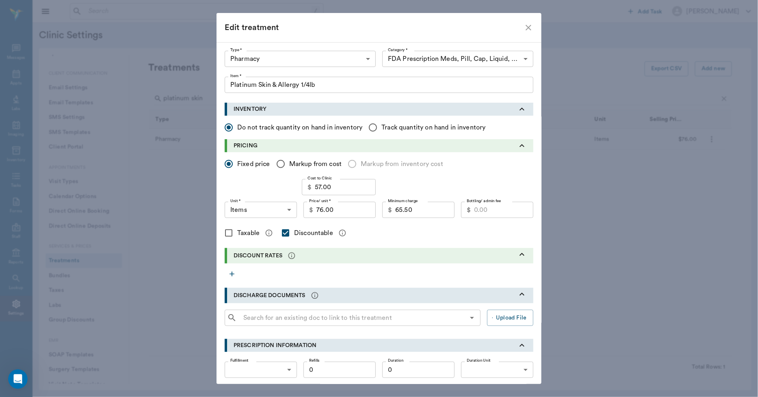
click at [524, 27] on icon "close" at bounding box center [529, 28] width 10 height 10
checkbox input "false"
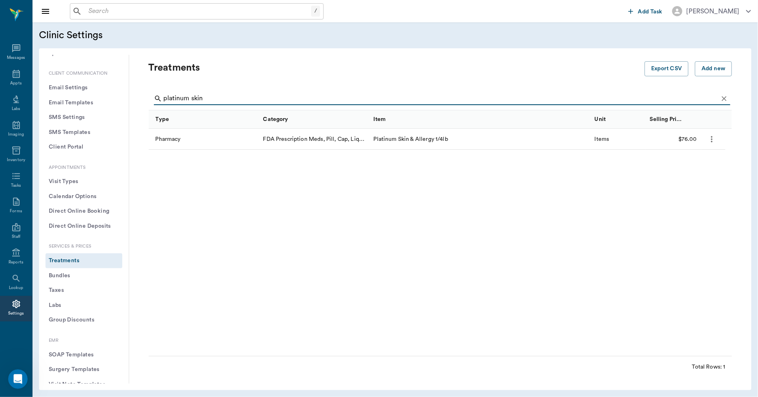
click at [224, 102] on input "platinum skin" at bounding box center [441, 98] width 555 height 13
click at [705, 70] on button "Add new" at bounding box center [713, 68] width 37 height 15
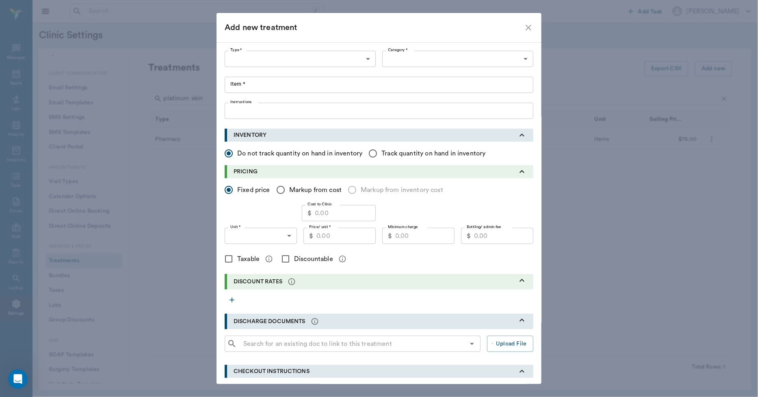
click at [367, 60] on body "/ ​ Add Task Dr. Bert Ellsworth Nectar Messages Appts Labs Imaging Inventory Ta…" at bounding box center [379, 198] width 758 height 397
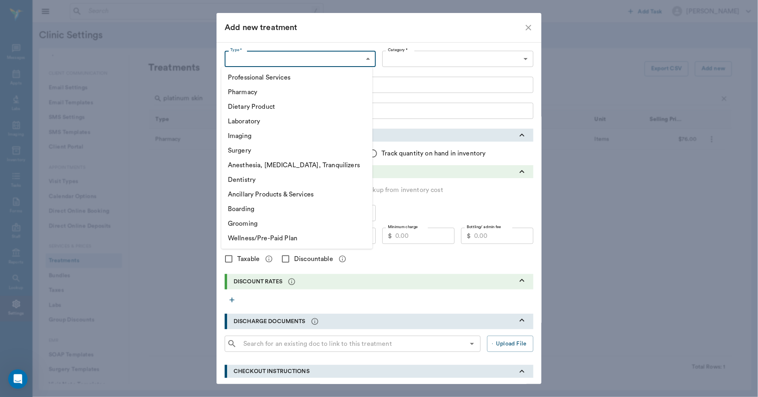
click at [254, 90] on li "Pharmacy" at bounding box center [296, 92] width 151 height 15
type input "5100"
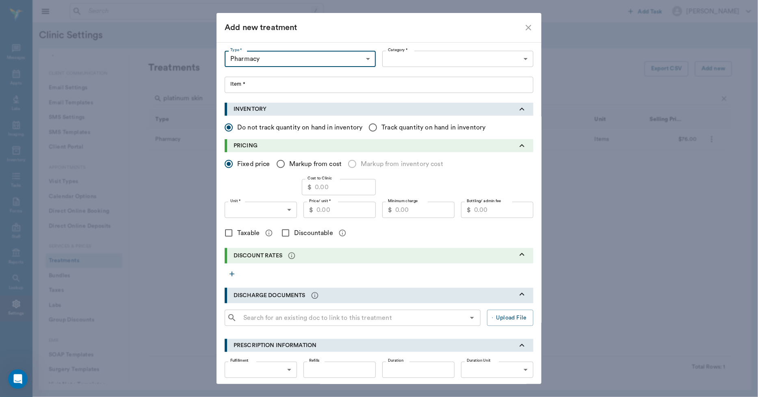
click at [419, 61] on div "Professional Services Pharmacy Dietary Product Laboratory Imaging Surgery Anest…" at bounding box center [379, 198] width 758 height 397
click at [518, 59] on body "/ ​ Add Task Dr. Bert Ellsworth Nectar Messages Appts Labs Imaging Inventory Ta…" at bounding box center [379, 198] width 758 height 397
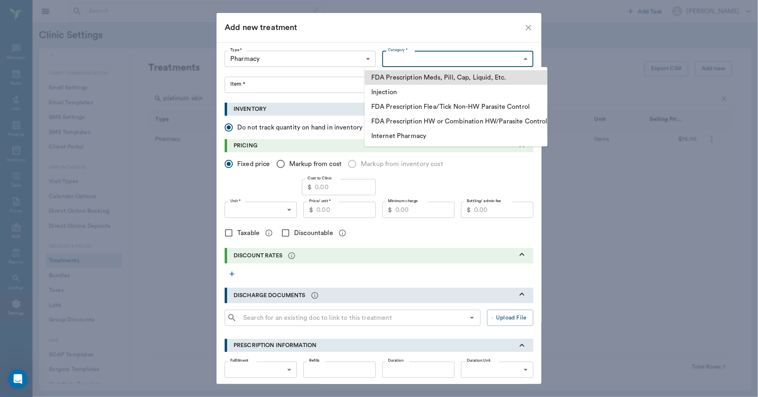
click at [414, 78] on li "FDA Prescription Meds, Pill, Cap, Liquid, Etc." at bounding box center [456, 77] width 183 height 15
type input "5105"
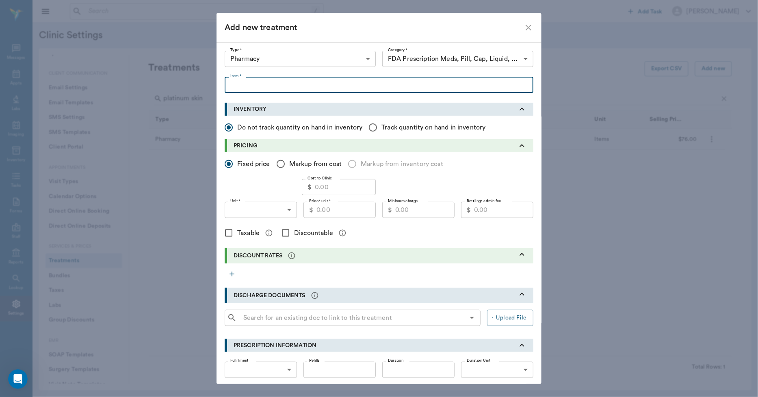
click at [251, 86] on input "Item *" at bounding box center [379, 85] width 309 height 16
type input "Bio-Sponge Paste ( 60cc Syringe )"
click at [335, 210] on input "Price/ unit *" at bounding box center [346, 210] width 59 height 16
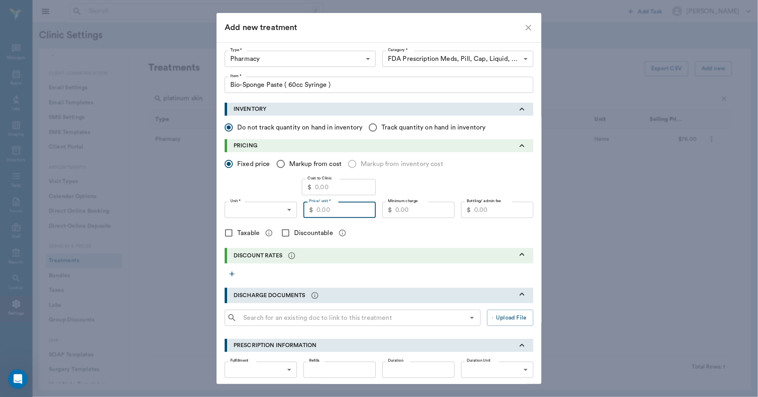
click at [328, 187] on input "Cost to Clinic" at bounding box center [345, 187] width 61 height 16
type input "23.33"
click at [286, 212] on body "/ ​ Add Task Dr. Bert Ellsworth Nectar Messages Appts Labs Imaging Inventory Ta…" at bounding box center [379, 198] width 758 height 397
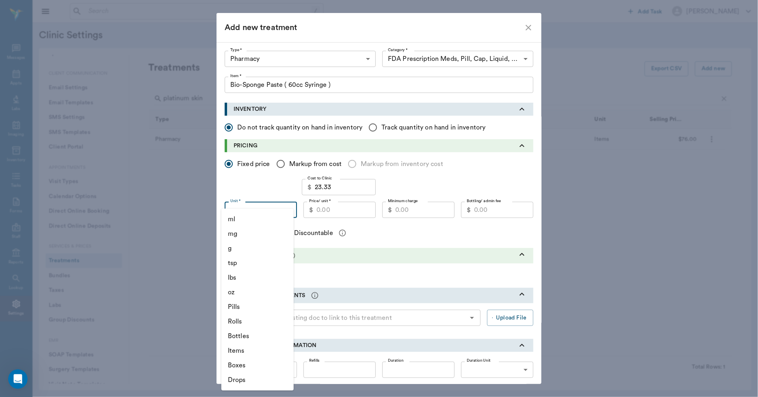
click at [242, 352] on li "Items" at bounding box center [257, 351] width 72 height 15
type input "ITEMS"
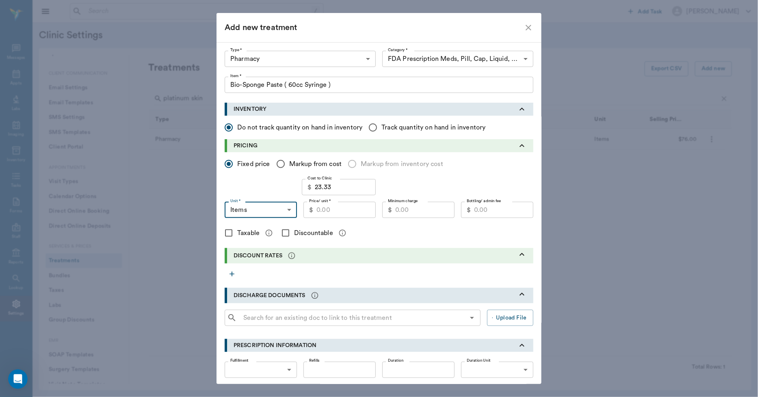
click at [283, 233] on input "Discountable" at bounding box center [285, 233] width 17 height 17
checkbox input "true"
click at [343, 213] on input "Price/ unit *" at bounding box center [346, 210] width 59 height 16
click at [278, 164] on input "Markup from cost" at bounding box center [280, 164] width 17 height 17
radio input "true"
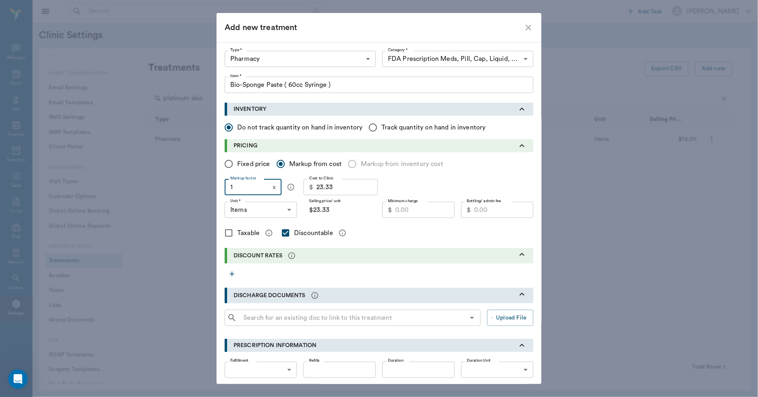
click at [240, 190] on input "1" at bounding box center [247, 187] width 45 height 16
type input "1.4"
type input "$32.66"
type input "1."
type input "$23.33"
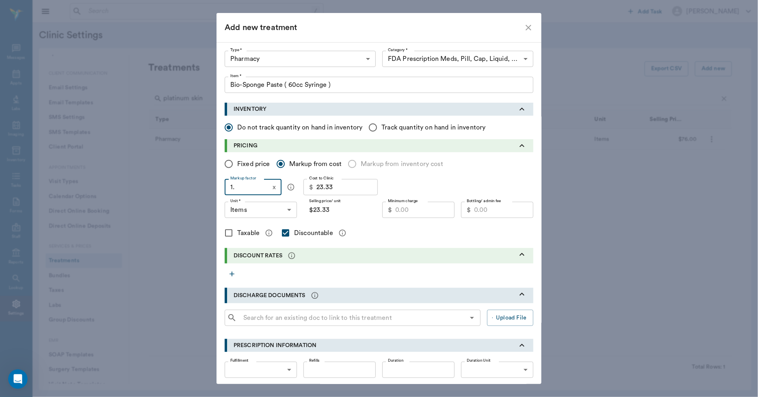
type input "1.3"
type input "$30.33"
type input "1.35"
type input "$31.50"
type input "1.35"
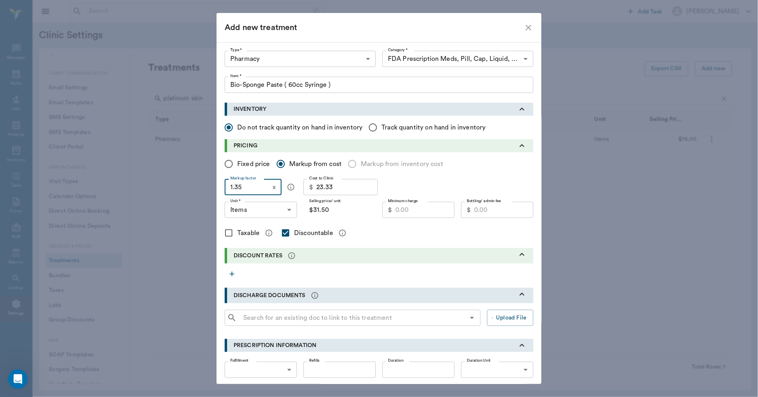
click at [414, 210] on input "Minimum charge" at bounding box center [424, 210] width 59 height 16
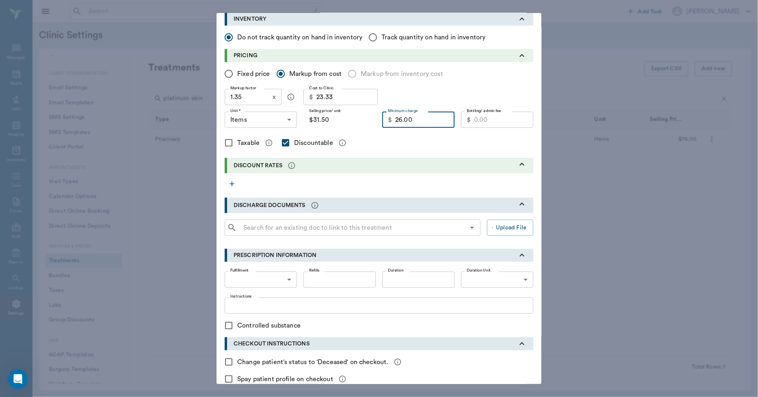
scroll to position [133, 0]
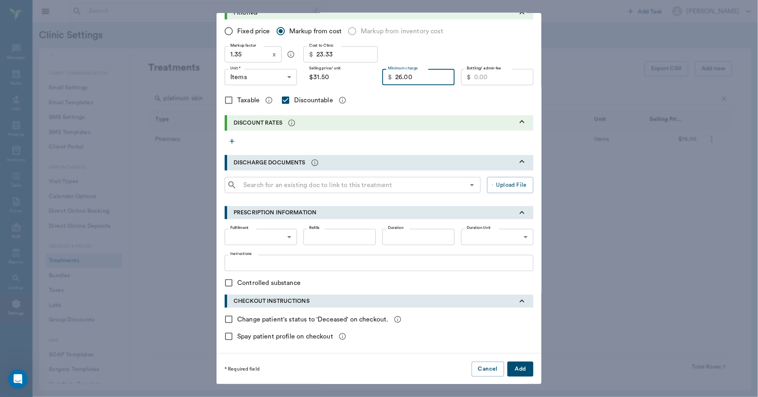
type input "26.00"
click at [228, 100] on input "Taxable" at bounding box center [228, 100] width 17 height 17
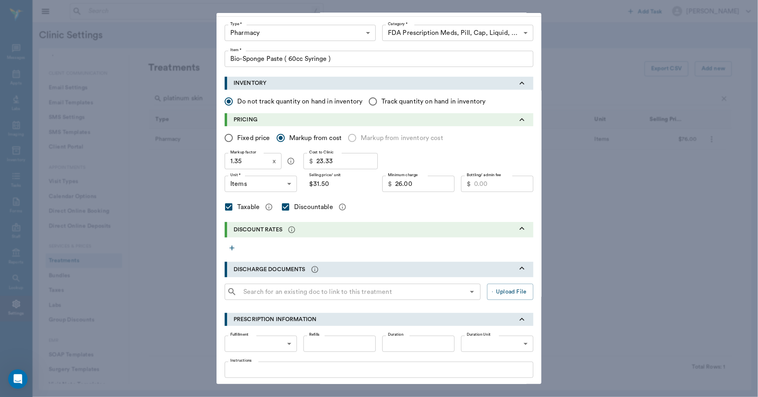
scroll to position [0, 0]
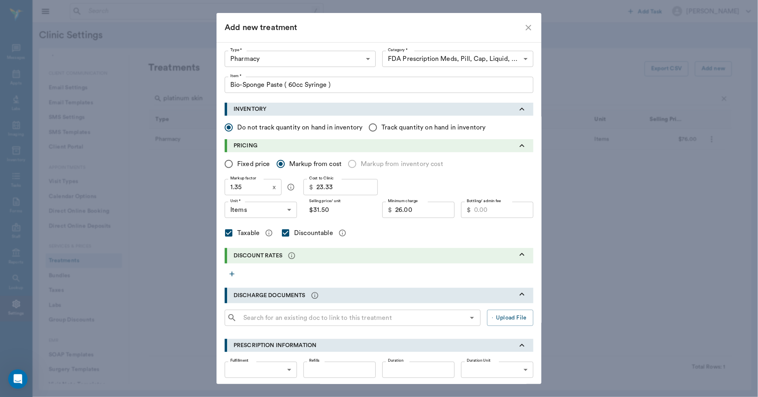
click at [226, 234] on input "Taxable" at bounding box center [228, 233] width 17 height 17
checkbox input "false"
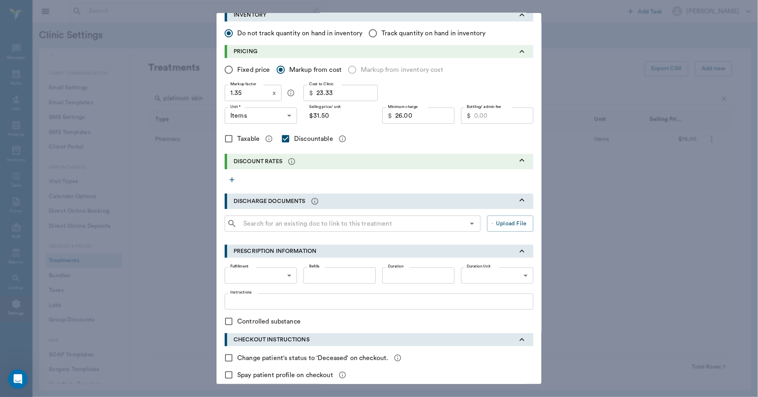
scroll to position [133, 0]
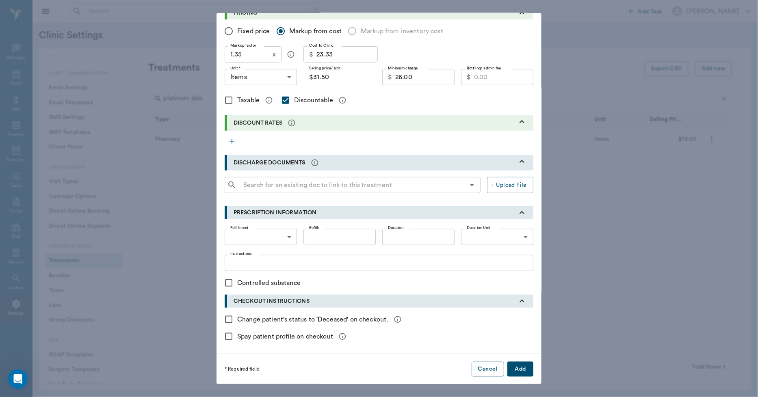
click at [523, 371] on button "Add" at bounding box center [521, 369] width 26 height 15
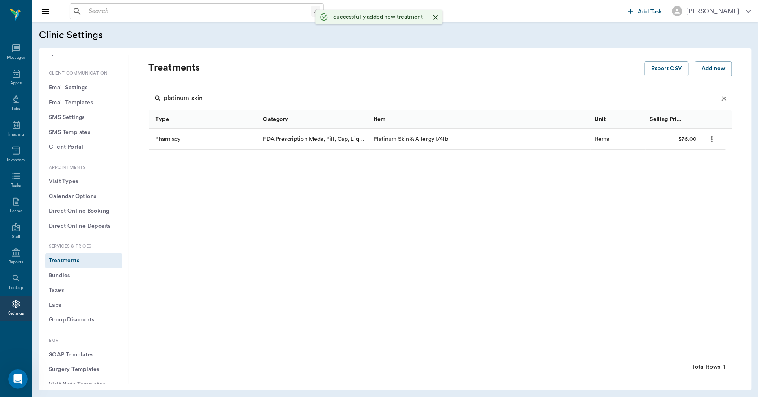
radio input "true"
checkbox input "false"
click at [710, 139] on icon "more" at bounding box center [711, 139] width 9 height 10
click at [685, 161] on p "Edit Treatment" at bounding box center [691, 161] width 44 height 10
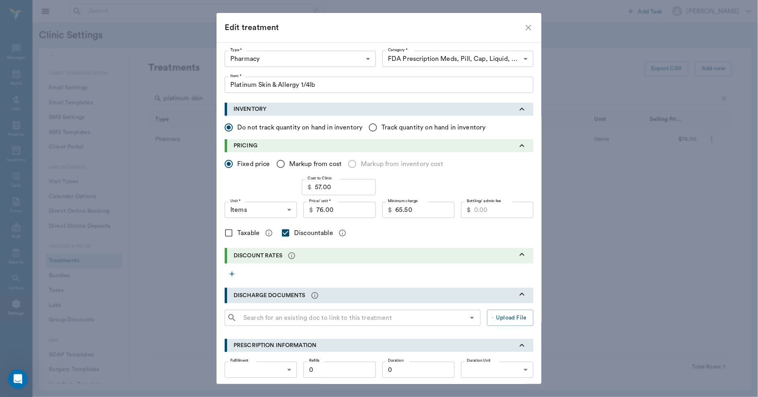
scroll to position [135, 0]
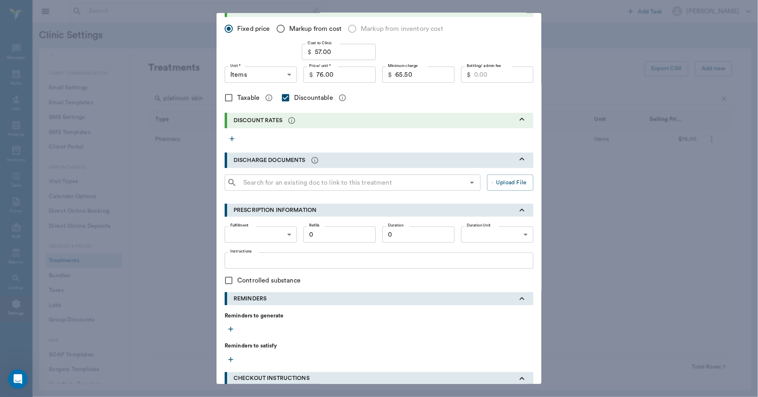
click at [226, 96] on input "Taxable" at bounding box center [228, 97] width 17 height 17
checkbox input "true"
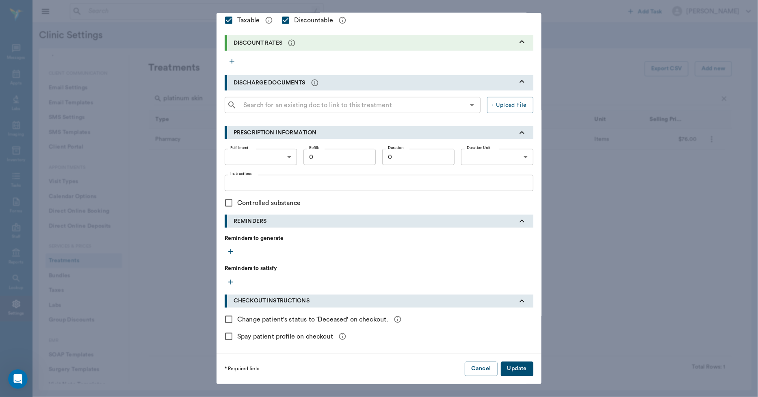
click at [510, 371] on button "Update" at bounding box center [517, 369] width 33 height 15
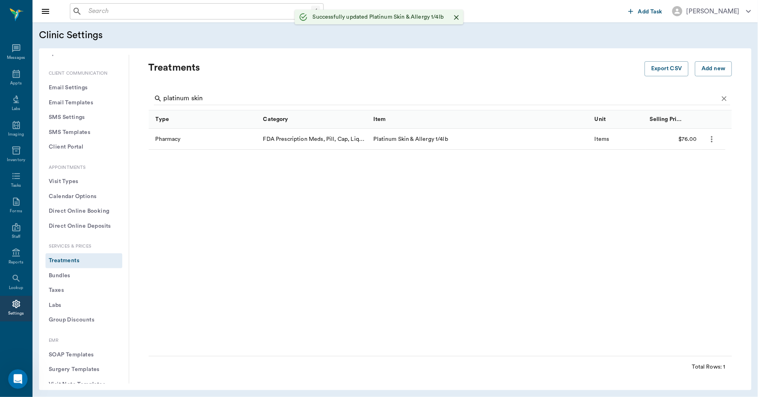
scroll to position [0, 0]
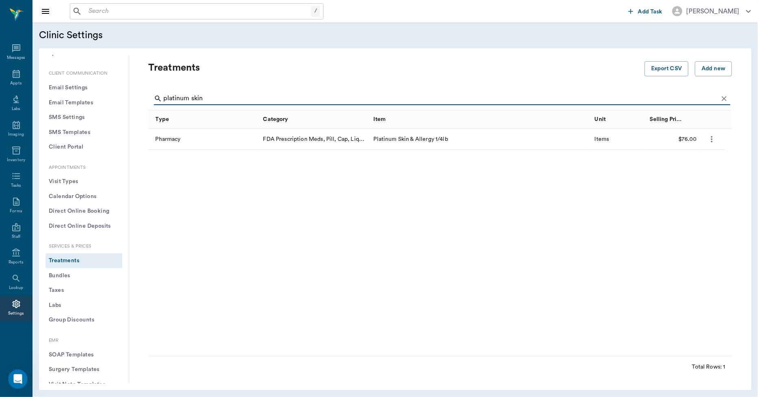
click at [224, 99] on input "platinum skin" at bounding box center [441, 98] width 555 height 13
type input "p"
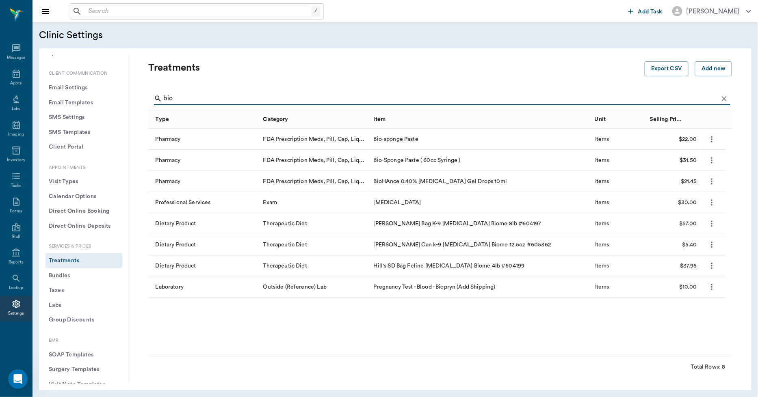
type input "bio"
click at [709, 139] on icon "more" at bounding box center [711, 139] width 9 height 10
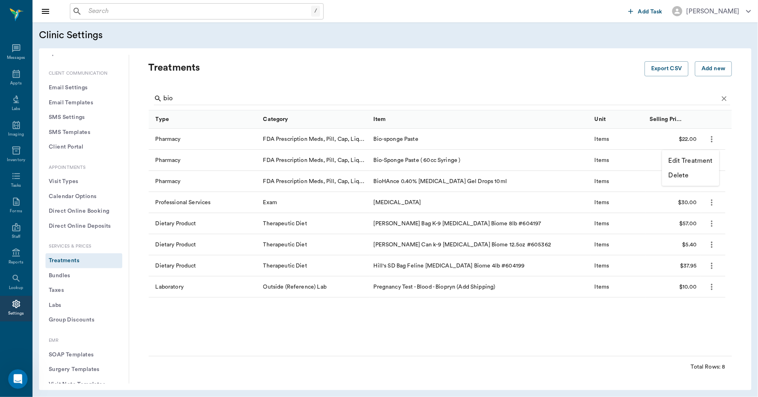
click at [694, 161] on p "Edit Treatment" at bounding box center [691, 161] width 44 height 10
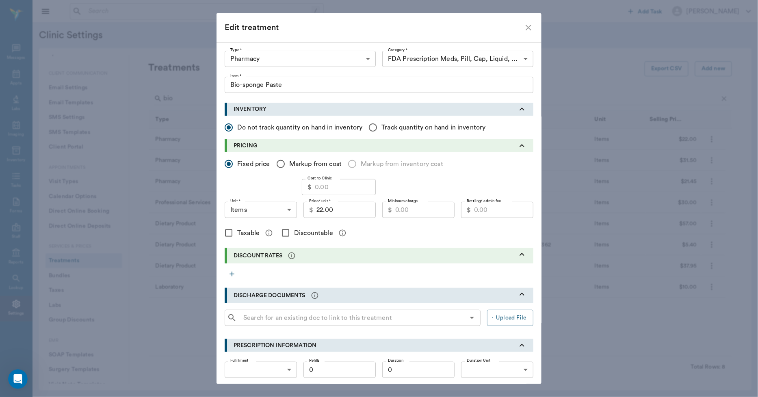
click at [526, 27] on icon "close" at bounding box center [529, 28] width 6 height 6
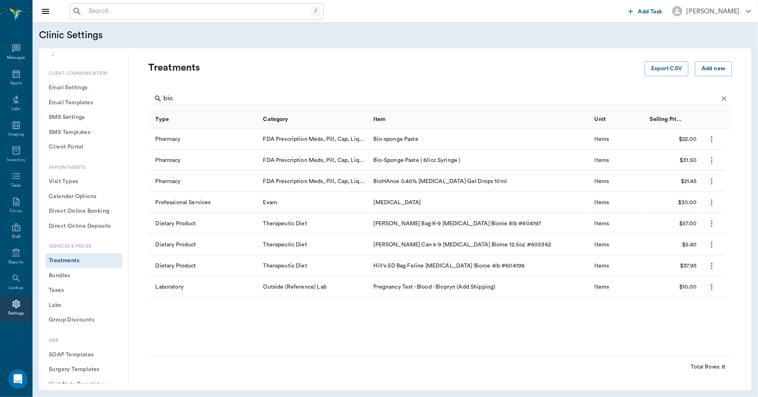
click at [712, 143] on icon "more" at bounding box center [711, 139] width 9 height 10
click at [684, 174] on p "Delete" at bounding box center [679, 176] width 20 height 10
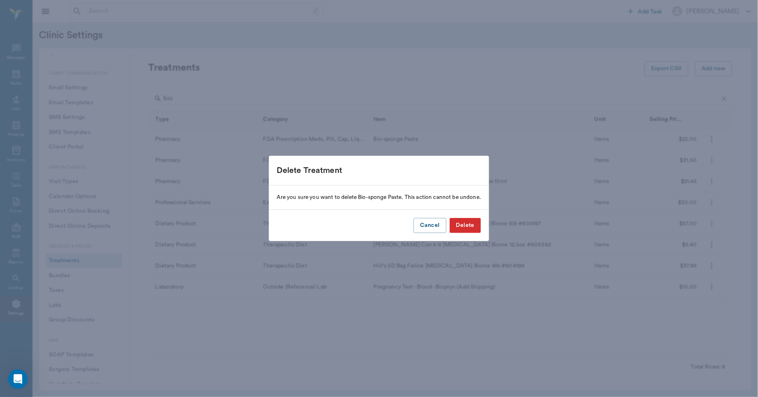
click at [472, 228] on button "Delete" at bounding box center [465, 225] width 31 height 15
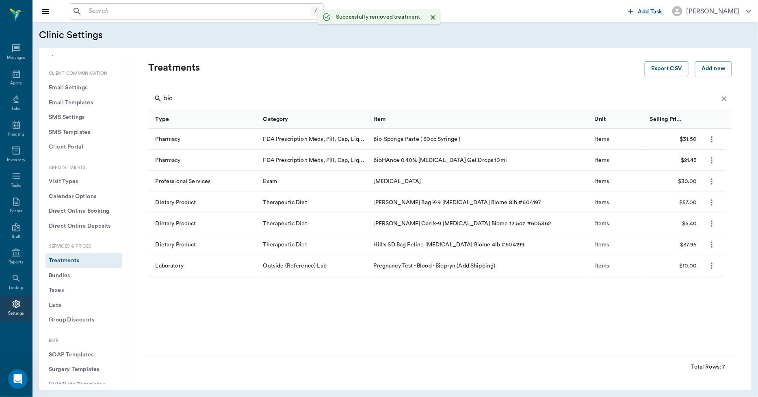
click at [712, 139] on icon "more" at bounding box center [713, 139] width 2 height 6
click at [685, 163] on p "Edit Treatment" at bounding box center [691, 161] width 44 height 10
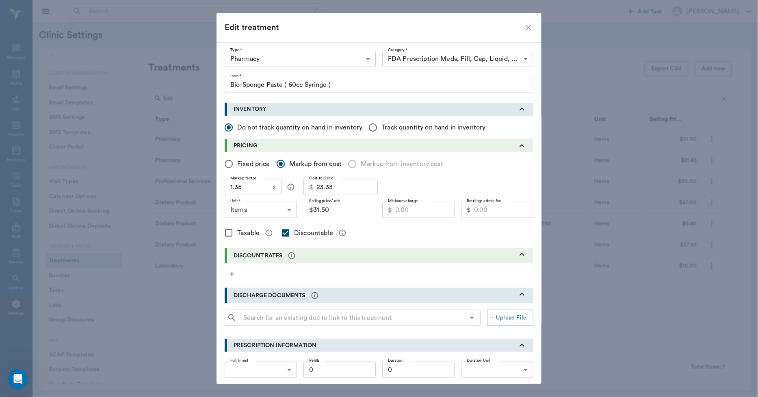
type input "5100"
type input "5105"
type input "Bio-Sponge Paste ( 60cc Syringe )"
radio input "false"
radio input "true"
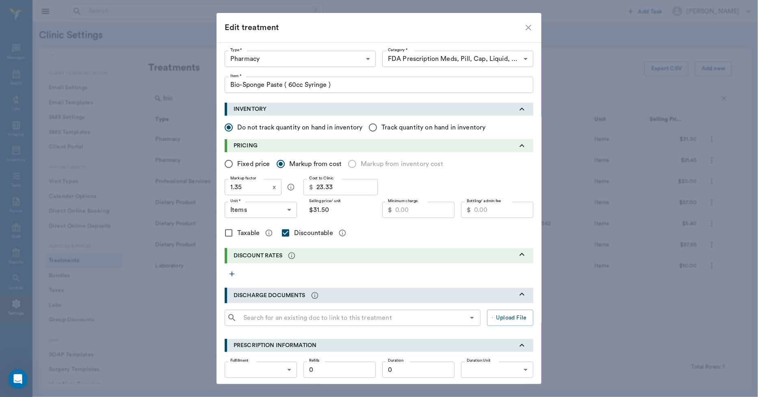
type input "ITEMS"
type input "26.00"
checkbox input "true"
click at [226, 234] on input "Taxable" at bounding box center [228, 233] width 17 height 17
checkbox input "true"
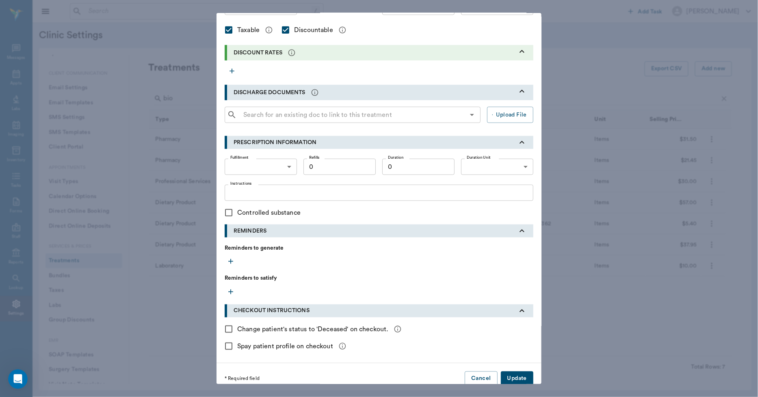
scroll to position [213, 0]
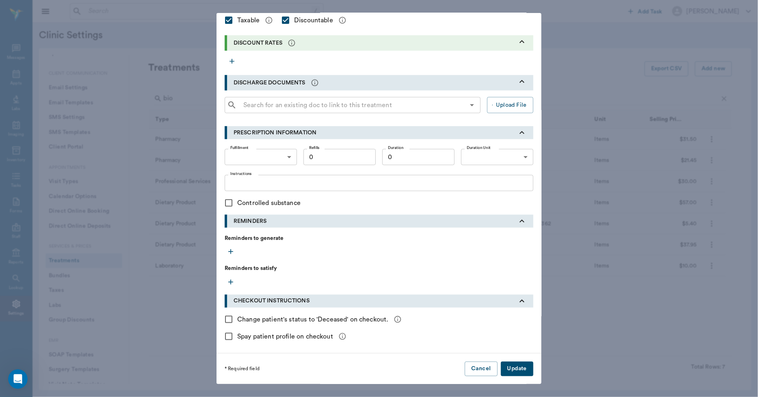
click at [521, 371] on button "Update" at bounding box center [517, 369] width 33 height 15
click at [585, 62] on div "Edit treatment Type * Pharmacy 5100 Type * Category * FDA Prescription Meds, Pi…" at bounding box center [379, 198] width 758 height 397
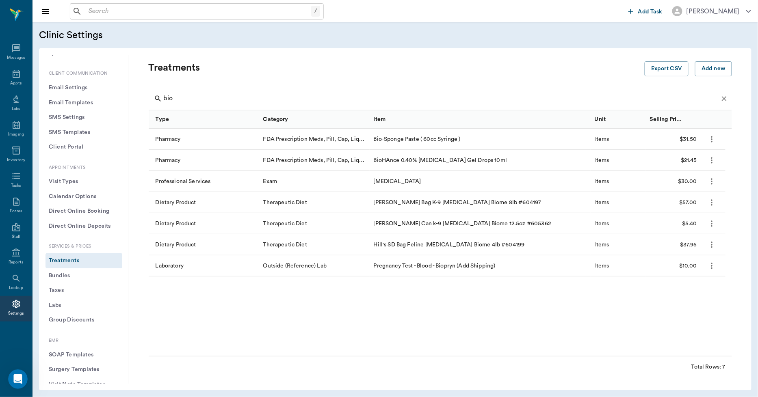
click at [713, 139] on icon "more" at bounding box center [711, 139] width 9 height 10
click at [694, 159] on p "Edit Treatment" at bounding box center [691, 161] width 44 height 10
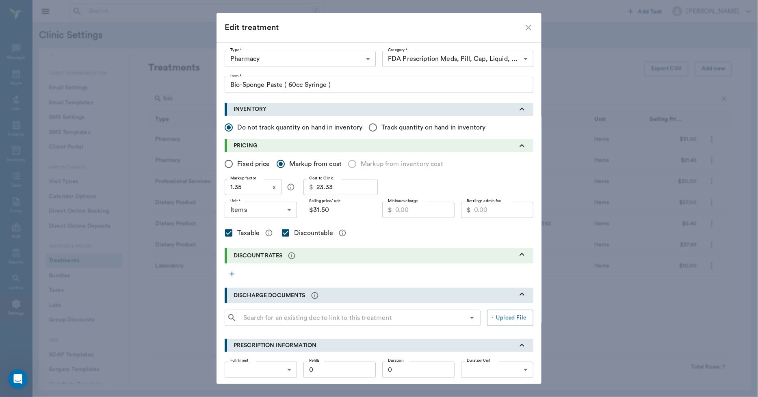
type input "5100"
type input "5105"
type input "Bio-Sponge Paste ( 60cc Syringe )"
radio input "false"
radio input "true"
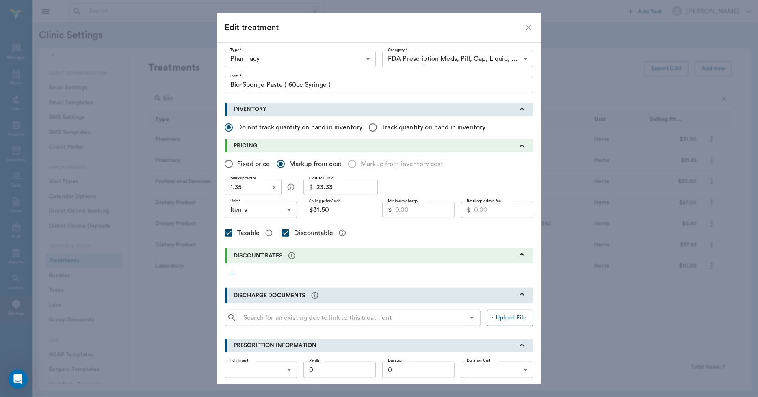
type input "ITEMS"
type input "26.00"
checkbox input "true"
click at [338, 189] on input "23.33" at bounding box center [347, 187] width 61 height 16
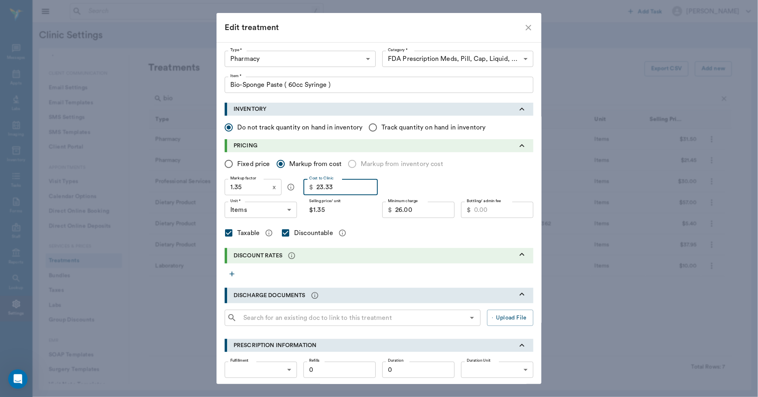
type input "1"
type input "$1.35"
type input "1.7"
type input "$2.30"
type input "1."
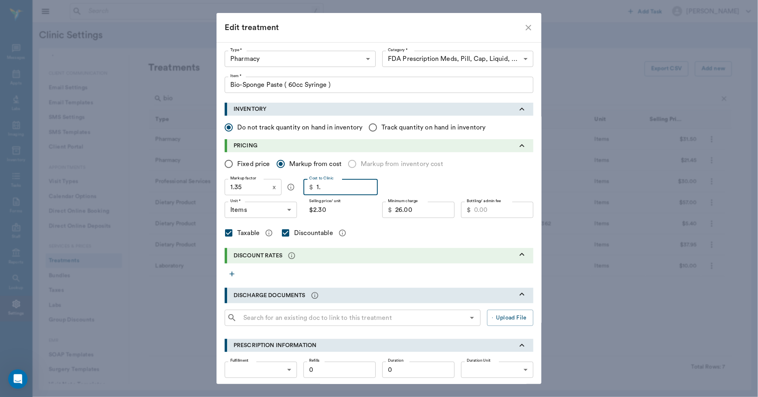
type input "$1.35"
type input "11"
type input "$14.85"
type input "11.7"
type input "$15.80"
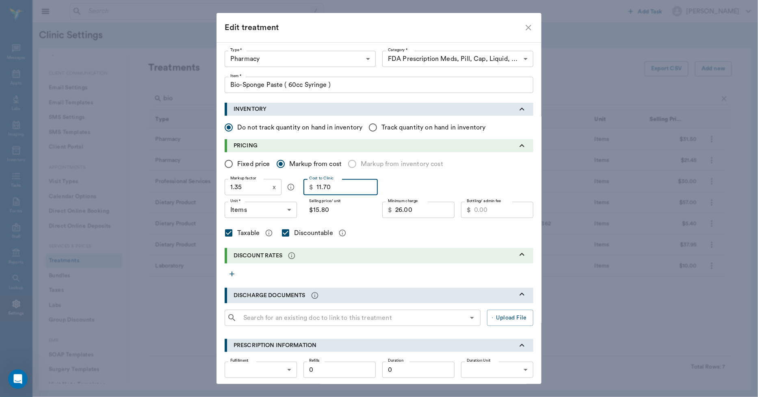
type input "11.70"
click at [345, 210] on input "$15.80" at bounding box center [340, 210] width 72 height 16
click at [265, 186] on input "1.35" at bounding box center [247, 187] width 45 height 16
type input "2"
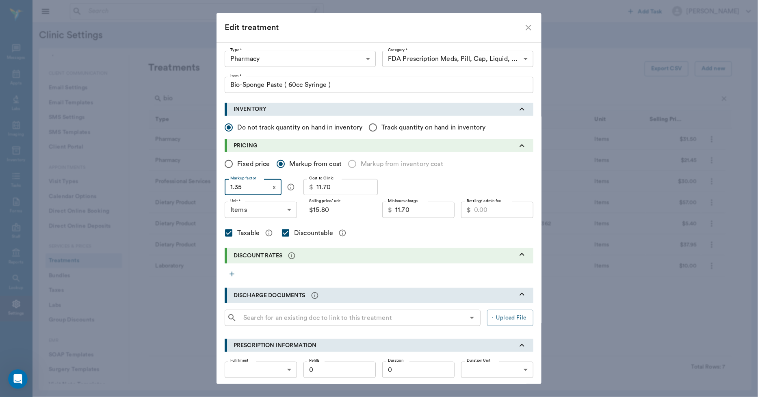
type input "$23.40"
type input "$0.00"
type input "1"
type input "$11.70"
type input "1.9"
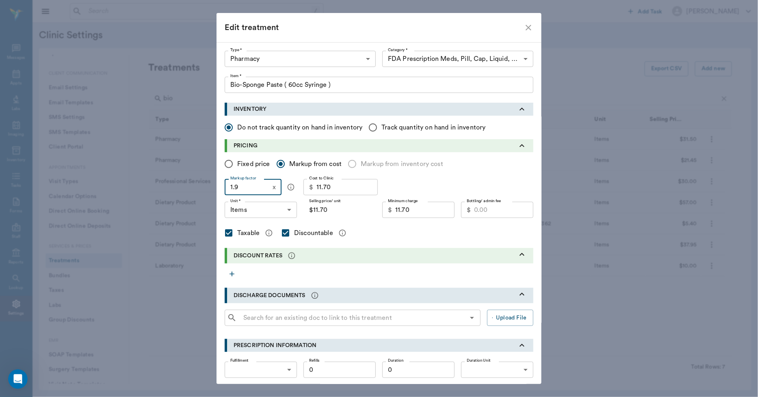
type input "$22.23"
type input "1."
type input "$11.70"
type input "1.8"
type input "$21.06"
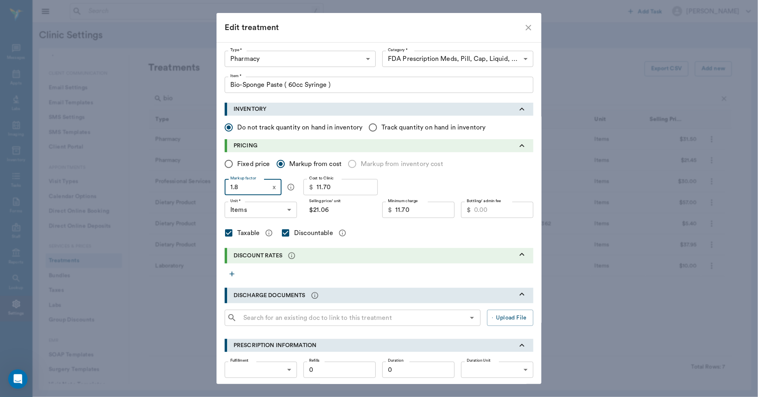
type input "1."
type input "$11.70"
type input "1.7"
type input "$19.89"
type input "1.71"
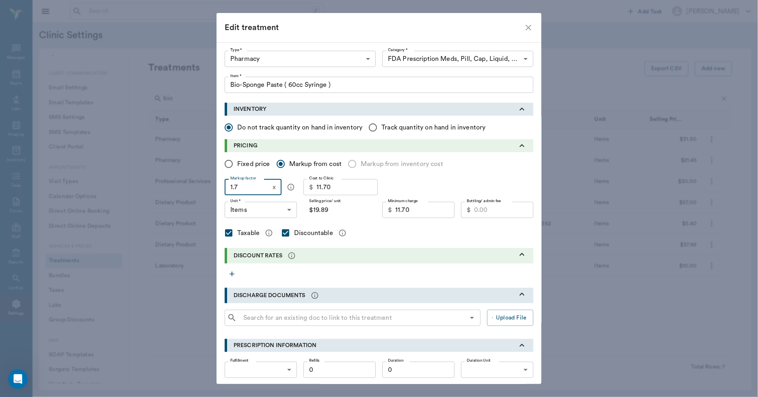
type input "$20.01"
type input "1.7"
type input "$19.89"
type input "1.72"
type input "$20.12"
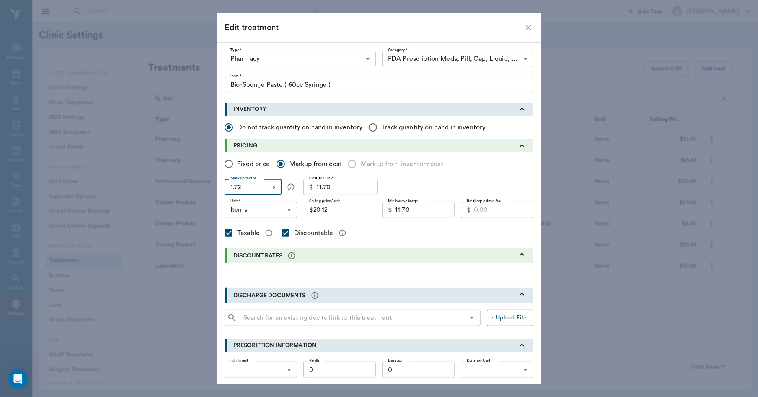
type input "1.7"
type input "$19.89"
type input "1.73"
type input "$20.24"
type input "1.7"
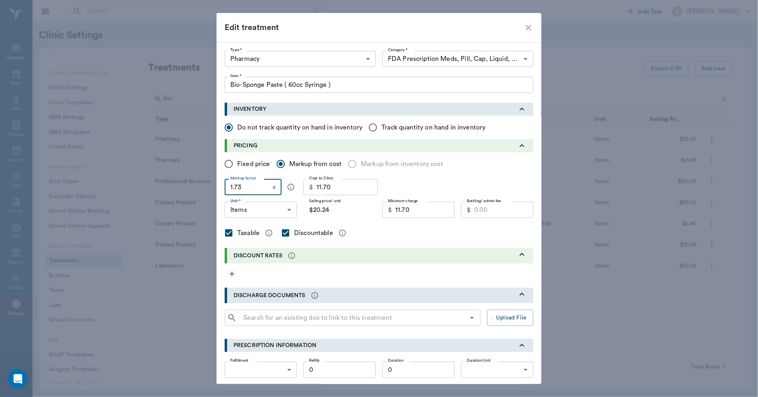
type input "$19.89"
type input "1.74"
type input "$20.36"
type input "1.74"
click at [226, 165] on input "Fixed price" at bounding box center [228, 164] width 17 height 17
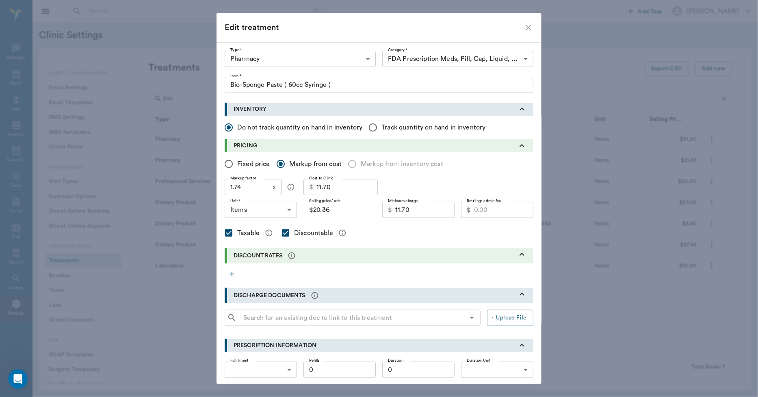
radio input "true"
click at [330, 206] on input "Price/ unit *" at bounding box center [346, 210] width 59 height 16
type input "20.25"
click at [428, 209] on input "11.70" at bounding box center [424, 210] width 59 height 16
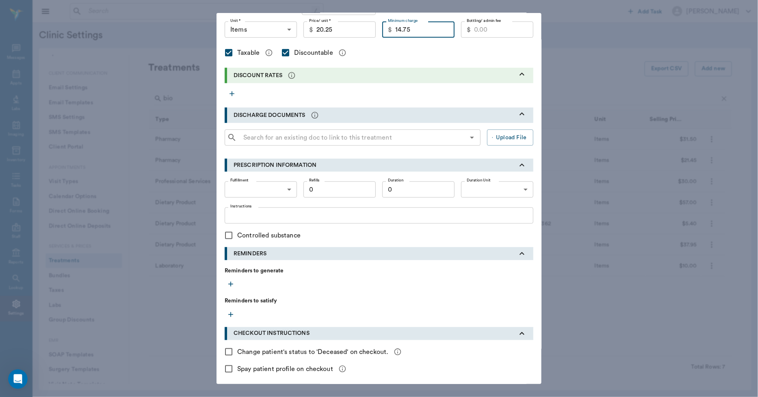
scroll to position [213, 0]
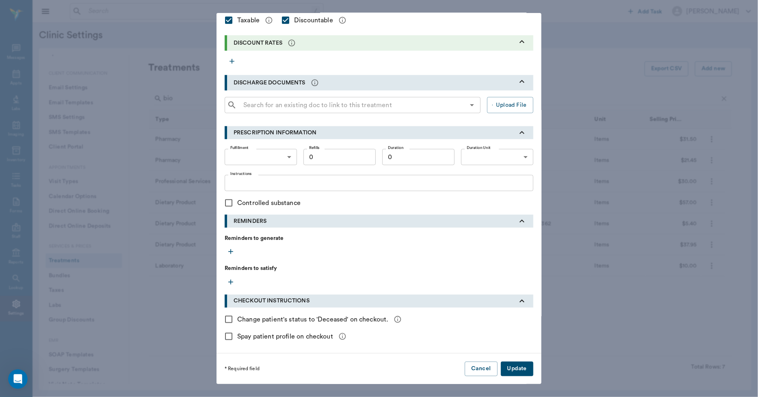
type input "14.75"
click at [511, 370] on button "Update" at bounding box center [517, 369] width 33 height 15
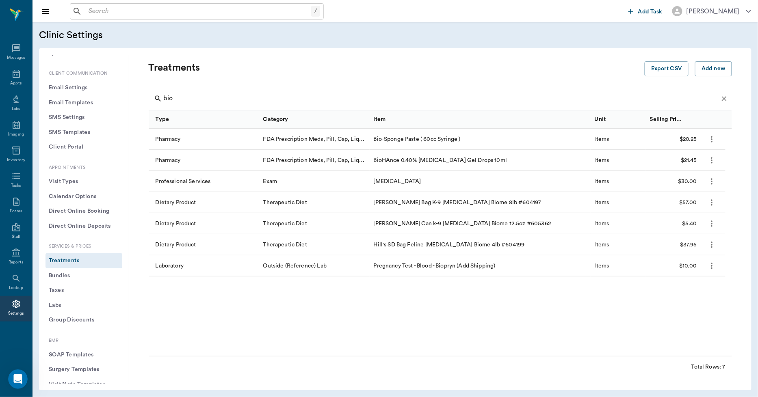
click at [189, 98] on input "bio" at bounding box center [441, 98] width 555 height 13
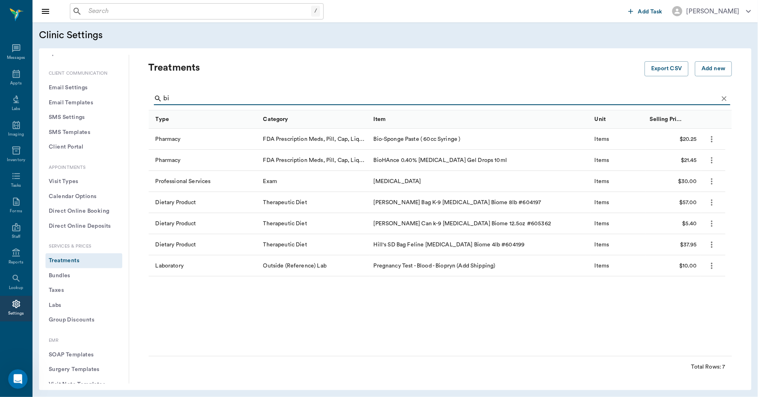
type input "b"
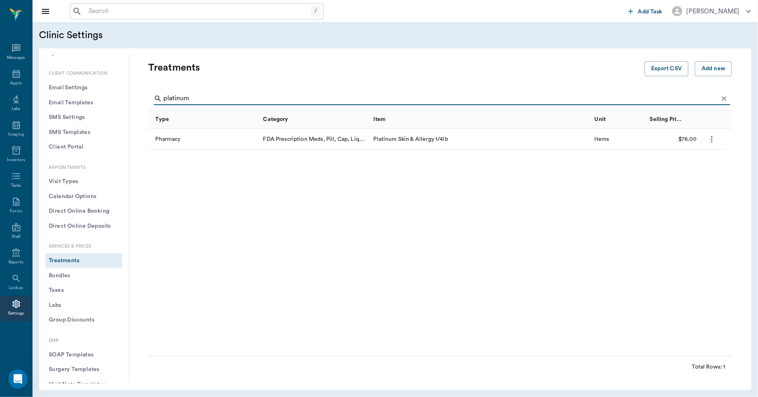
type input "platinum"
click at [713, 143] on icon "more" at bounding box center [711, 139] width 9 height 10
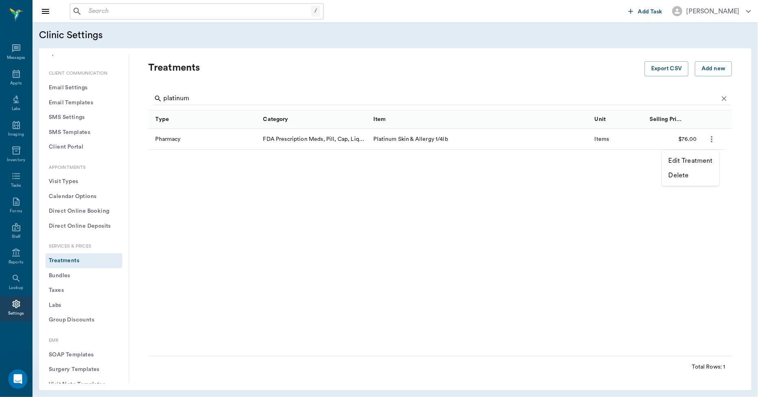
click at [692, 160] on p "Edit Treatment" at bounding box center [691, 161] width 44 height 10
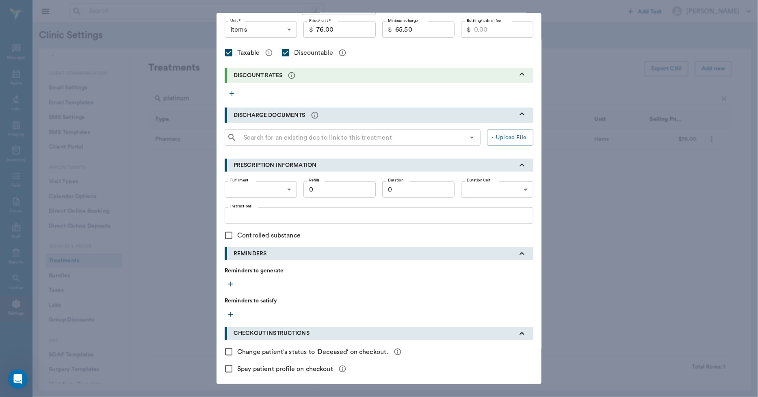
scroll to position [0, 0]
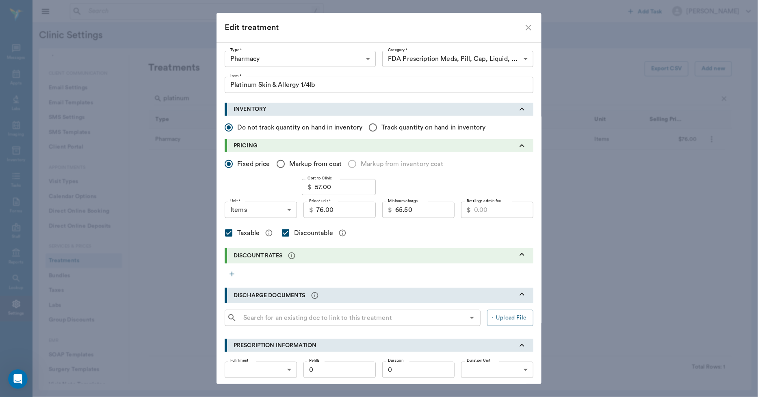
click at [526, 27] on icon "close" at bounding box center [529, 28] width 6 height 6
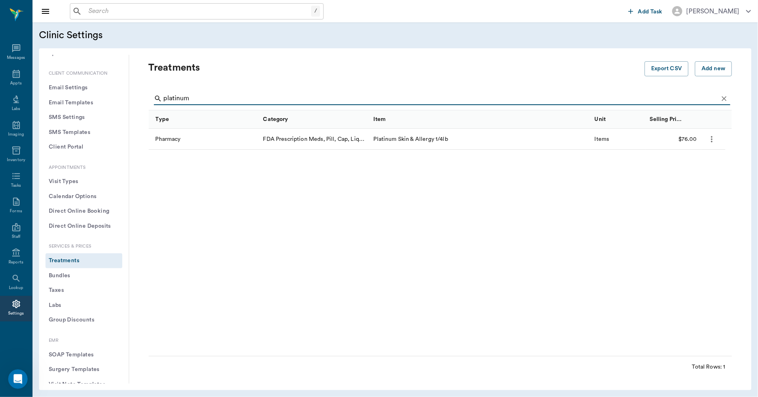
click at [225, 97] on input "platinum" at bounding box center [441, 98] width 555 height 13
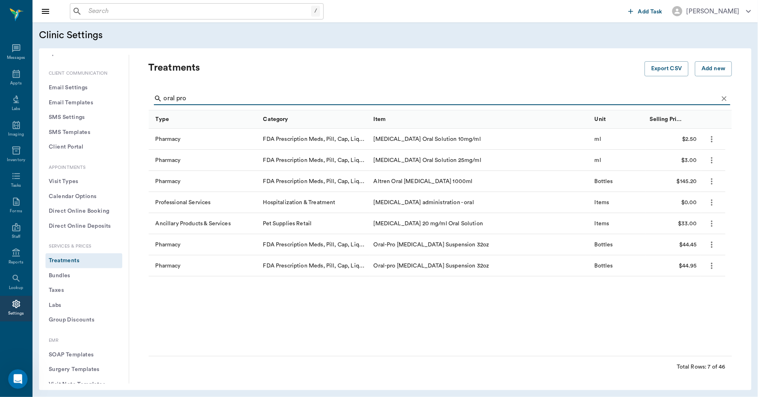
click at [712, 266] on icon "more" at bounding box center [713, 266] width 2 height 6
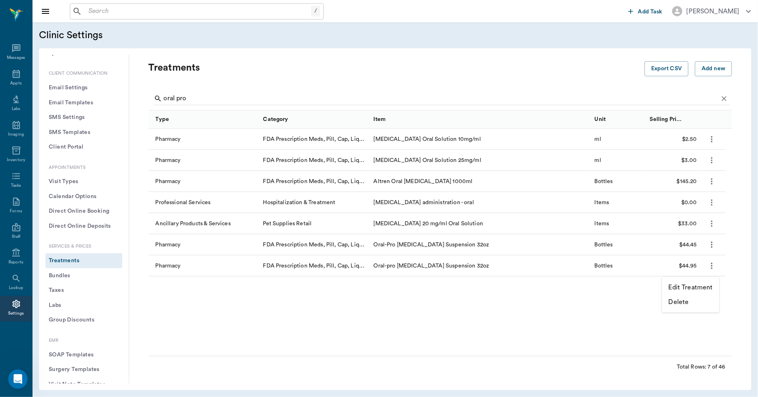
click at [699, 285] on p "Edit Treatment" at bounding box center [691, 288] width 44 height 10
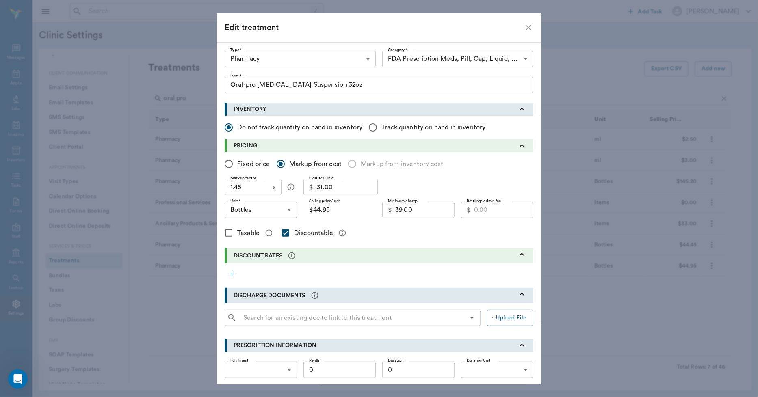
click at [526, 29] on icon "close" at bounding box center [529, 28] width 6 height 6
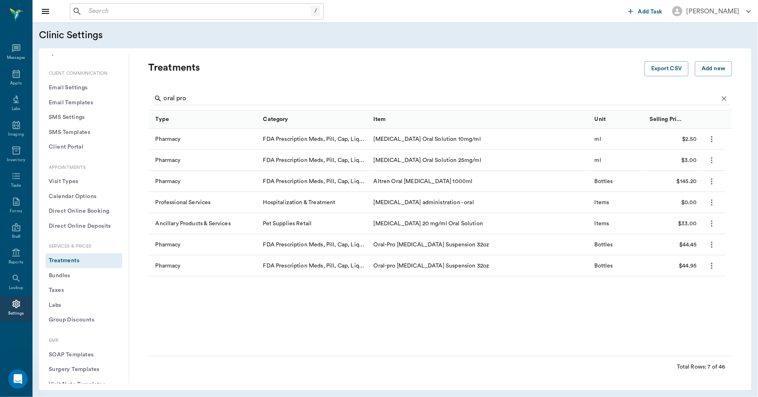
click at [714, 247] on icon "more" at bounding box center [711, 245] width 9 height 10
click at [700, 267] on p "Edit Treatment" at bounding box center [691, 267] width 44 height 10
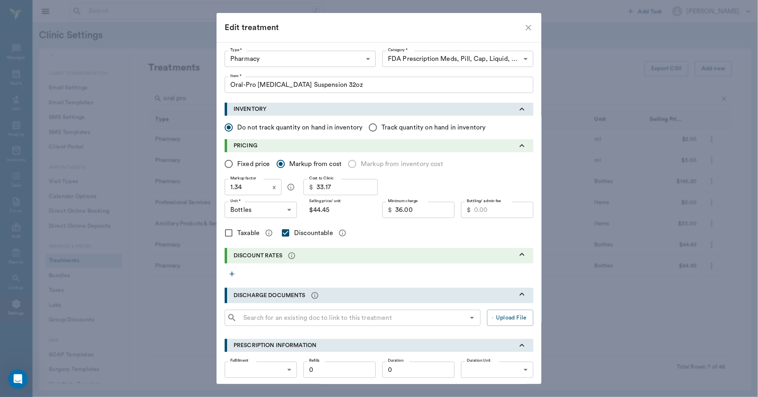
click at [525, 29] on icon "close" at bounding box center [529, 28] width 10 height 10
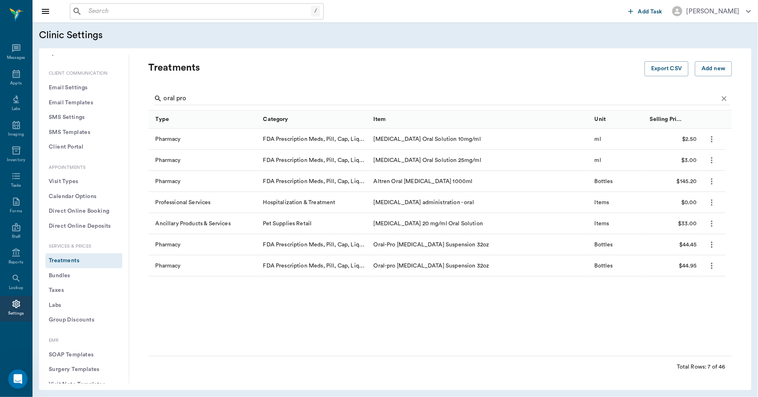
click at [712, 245] on icon "more" at bounding box center [713, 245] width 2 height 6
click at [729, 323] on div at bounding box center [379, 198] width 758 height 397
click at [713, 246] on icon "more" at bounding box center [711, 245] width 9 height 10
click at [690, 282] on li "Delete" at bounding box center [690, 281] width 57 height 15
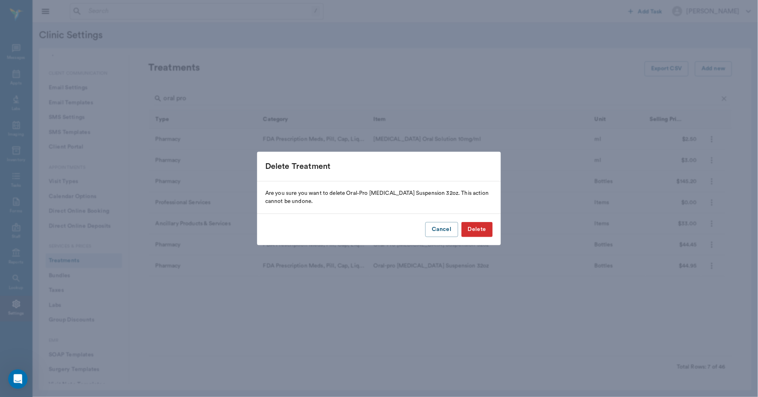
click at [472, 233] on button "Delete" at bounding box center [477, 229] width 31 height 15
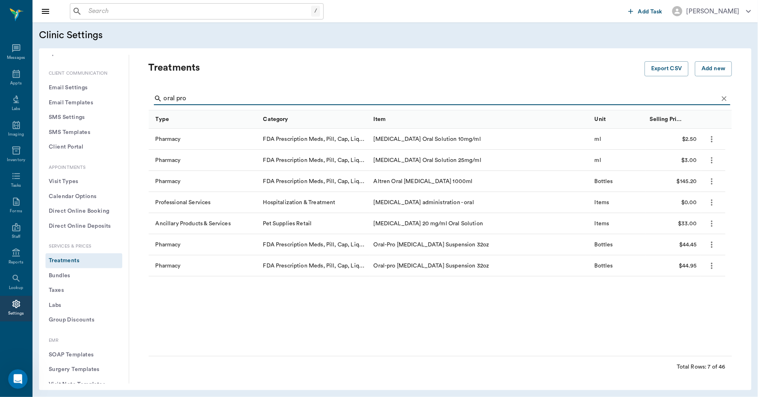
click at [206, 99] on input "oral pro" at bounding box center [441, 98] width 555 height 13
click at [712, 245] on icon "more" at bounding box center [711, 245] width 9 height 10
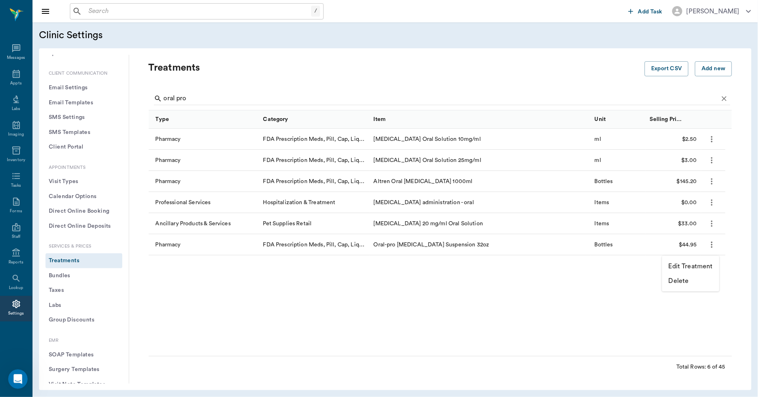
click at [694, 267] on p "Edit Treatment" at bounding box center [691, 267] width 44 height 10
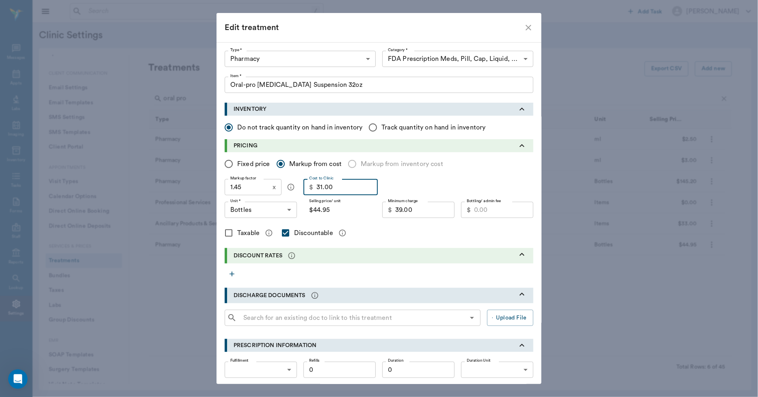
click at [340, 187] on input "31.00" at bounding box center [347, 187] width 61 height 16
click at [249, 187] on input "1.45" at bounding box center [247, 187] width 45 height 16
click at [420, 213] on input "33.20" at bounding box center [424, 210] width 59 height 16
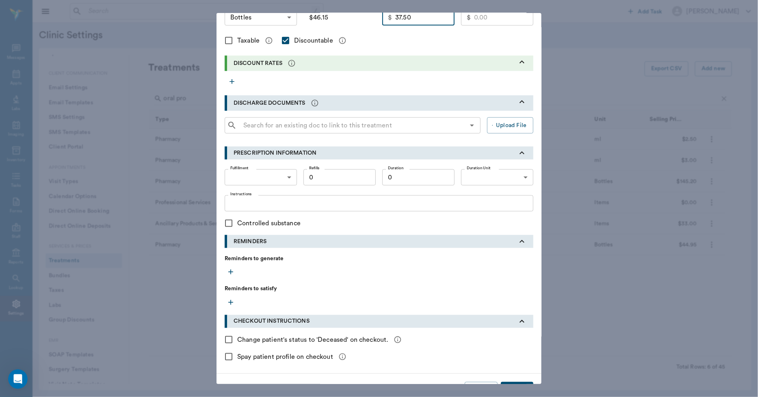
scroll to position [213, 0]
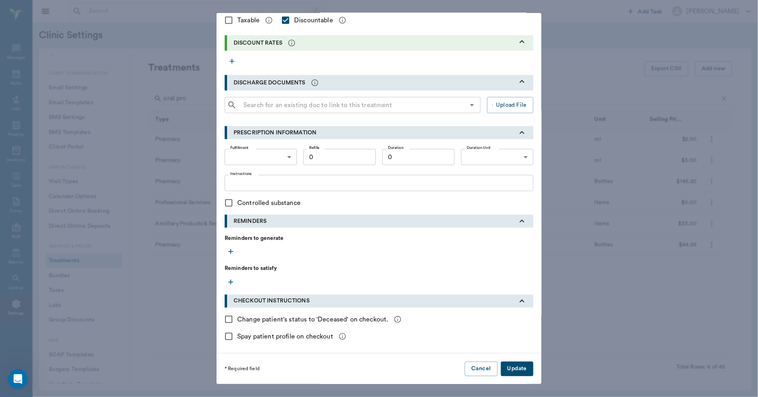
click at [517, 369] on button "Update" at bounding box center [517, 369] width 33 height 15
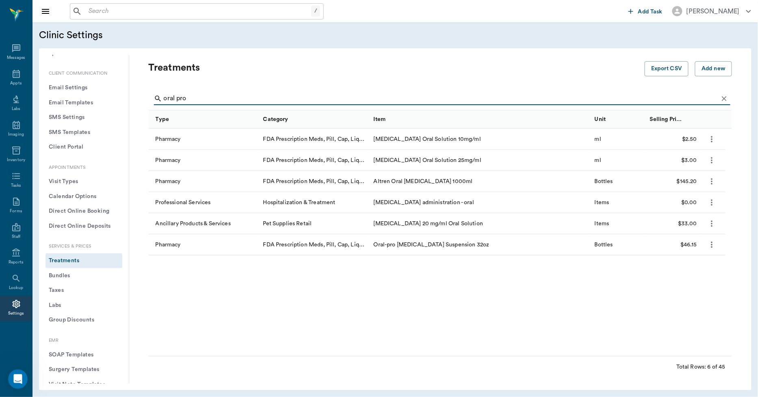
click at [197, 101] on input "oral pro" at bounding box center [441, 98] width 555 height 13
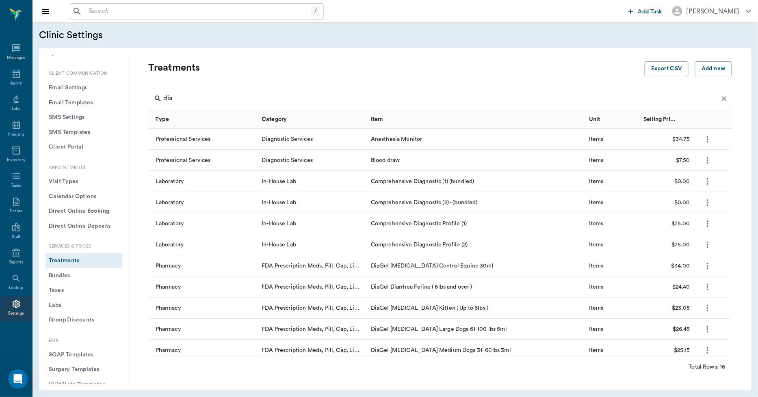
click at [708, 266] on icon "more" at bounding box center [708, 266] width 2 height 7
click at [679, 289] on p "Edit Treatment" at bounding box center [686, 288] width 44 height 10
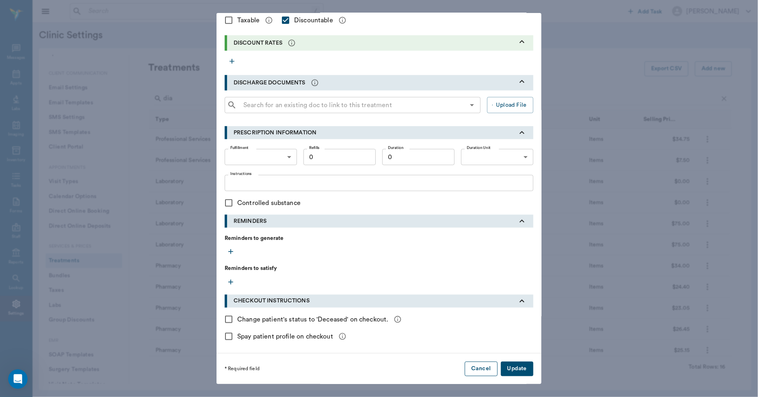
click at [485, 370] on button "Cancel" at bounding box center [481, 369] width 33 height 15
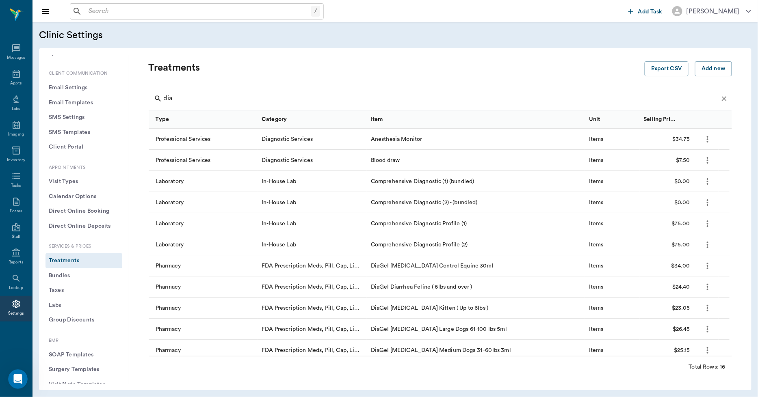
click at [196, 99] on input "dia" at bounding box center [441, 98] width 555 height 13
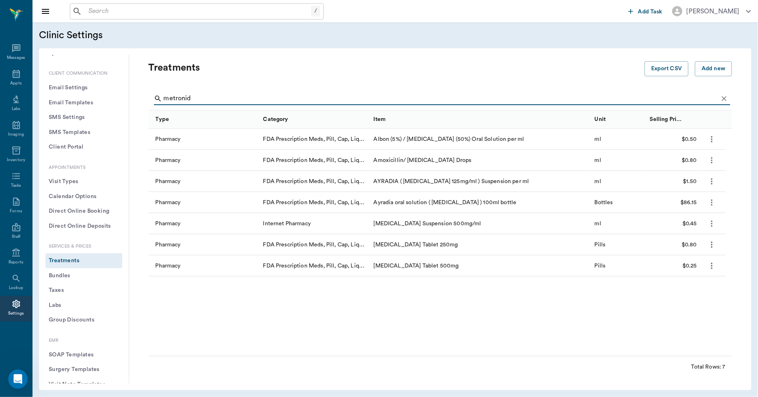
click at [710, 182] on icon "more" at bounding box center [711, 182] width 9 height 10
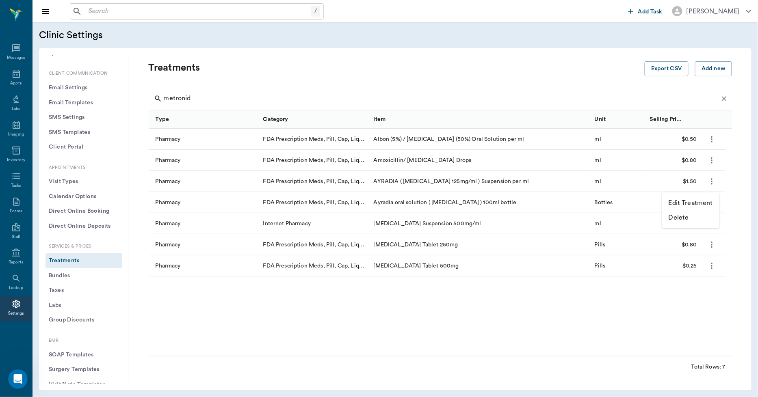
click at [538, 204] on div at bounding box center [379, 198] width 758 height 397
click at [709, 202] on icon "more" at bounding box center [711, 203] width 9 height 10
click at [693, 221] on p "Edit Treatment" at bounding box center [691, 224] width 44 height 10
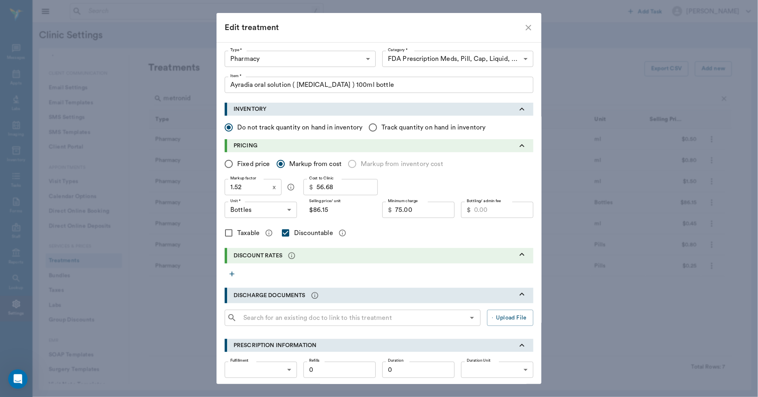
click at [525, 29] on icon "close" at bounding box center [529, 28] width 10 height 10
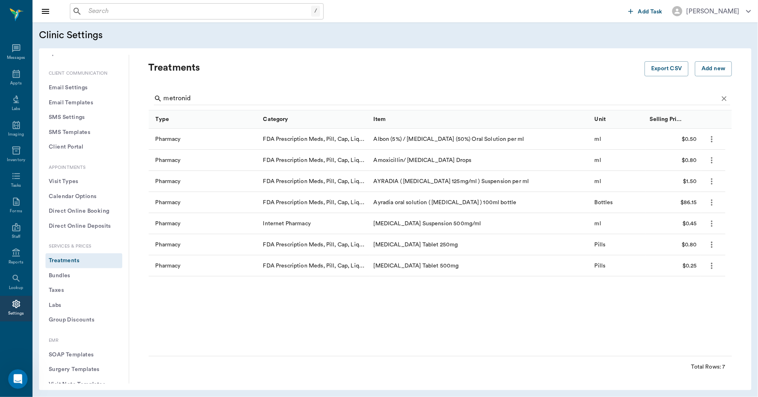
click at [713, 204] on icon "more" at bounding box center [711, 203] width 9 height 10
click at [692, 226] on p "Edit Treatment" at bounding box center [691, 224] width 44 height 10
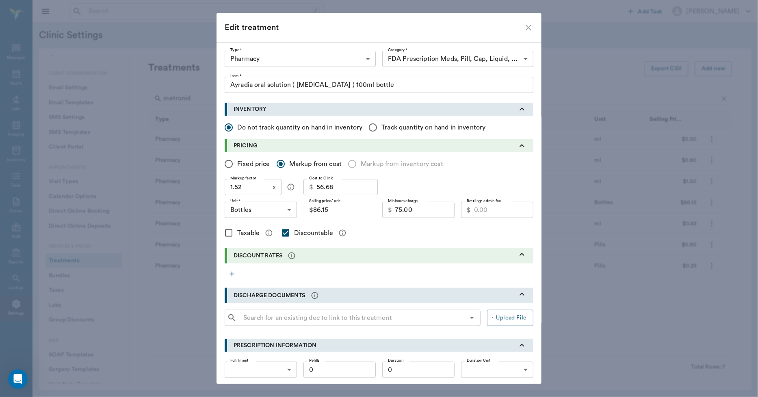
click at [328, 212] on input "$86.15" at bounding box center [340, 210] width 72 height 16
click at [228, 165] on input "Fixed price" at bounding box center [228, 164] width 17 height 17
click at [336, 210] on input "74.25" at bounding box center [346, 210] width 59 height 16
click at [417, 209] on input "75.00" at bounding box center [424, 210] width 59 height 16
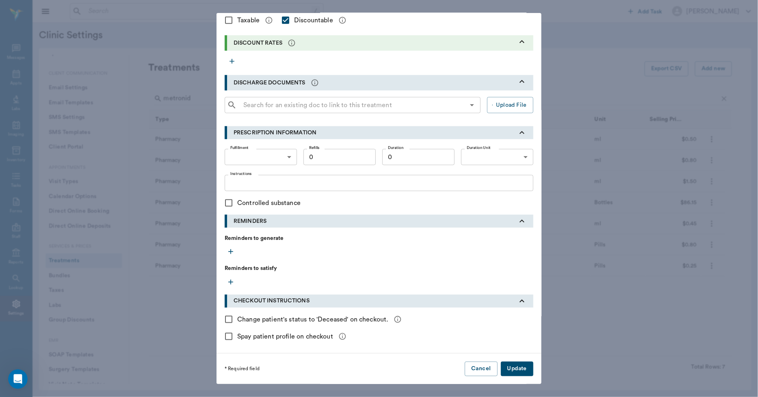
click at [518, 364] on button "Update" at bounding box center [517, 369] width 33 height 15
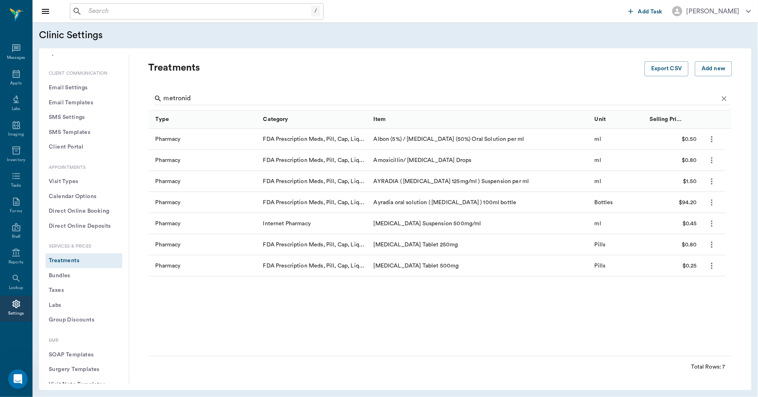
scroll to position [0, 0]
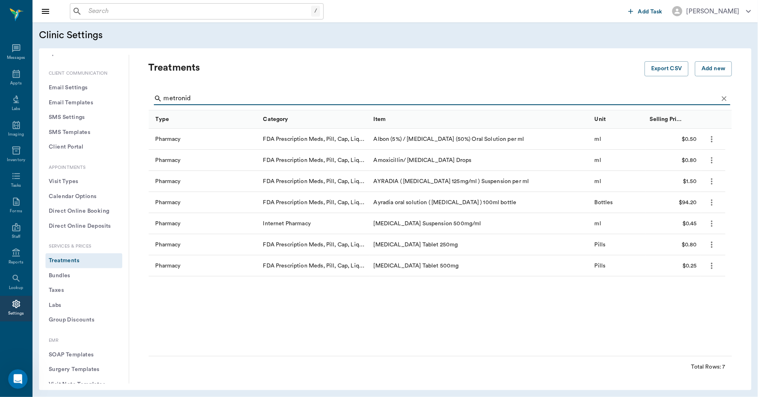
click at [210, 98] on input "metronid" at bounding box center [441, 98] width 555 height 13
